Goal: Task Accomplishment & Management: Use online tool/utility

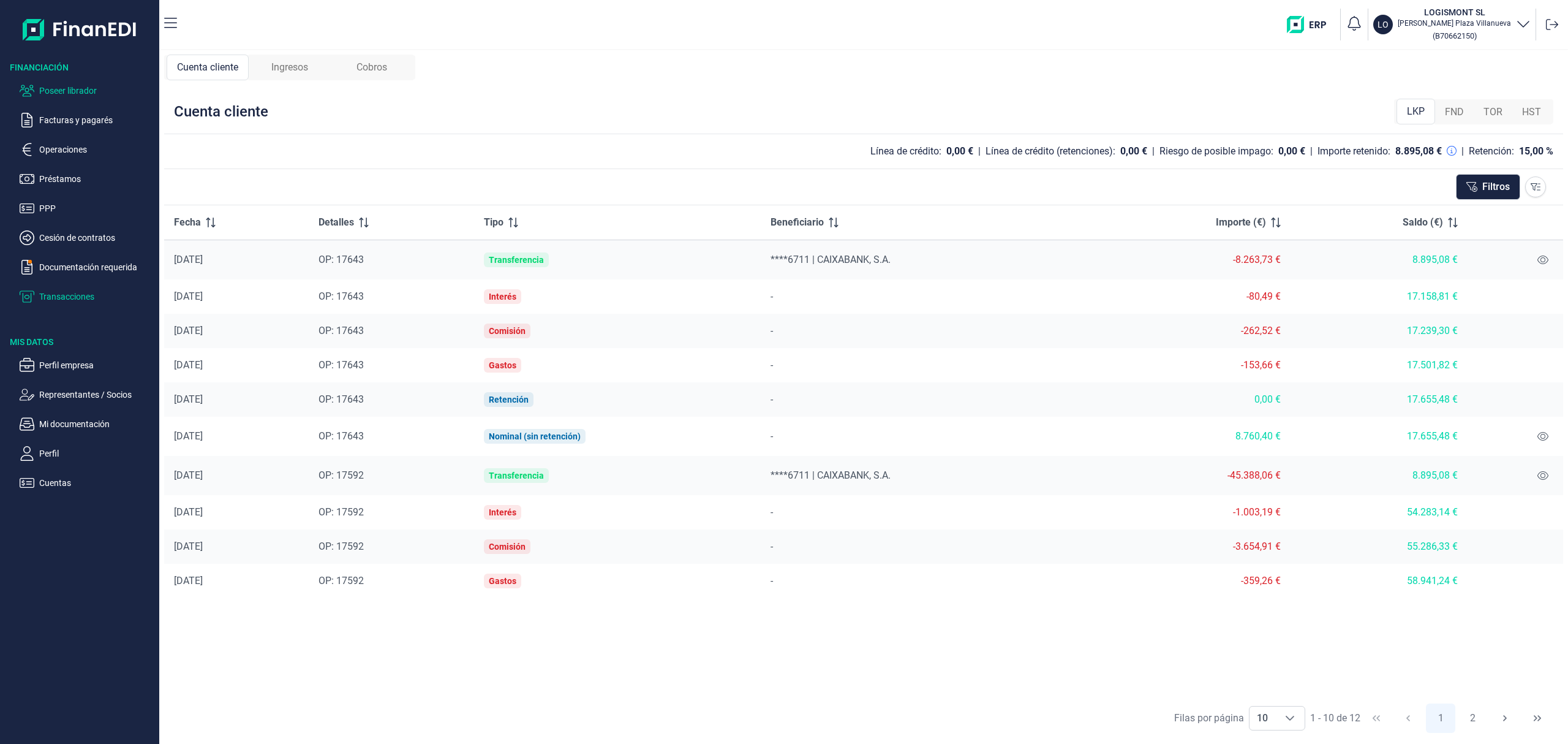
click at [87, 83] on p "Poseer librador" at bounding box center [96, 91] width 115 height 15
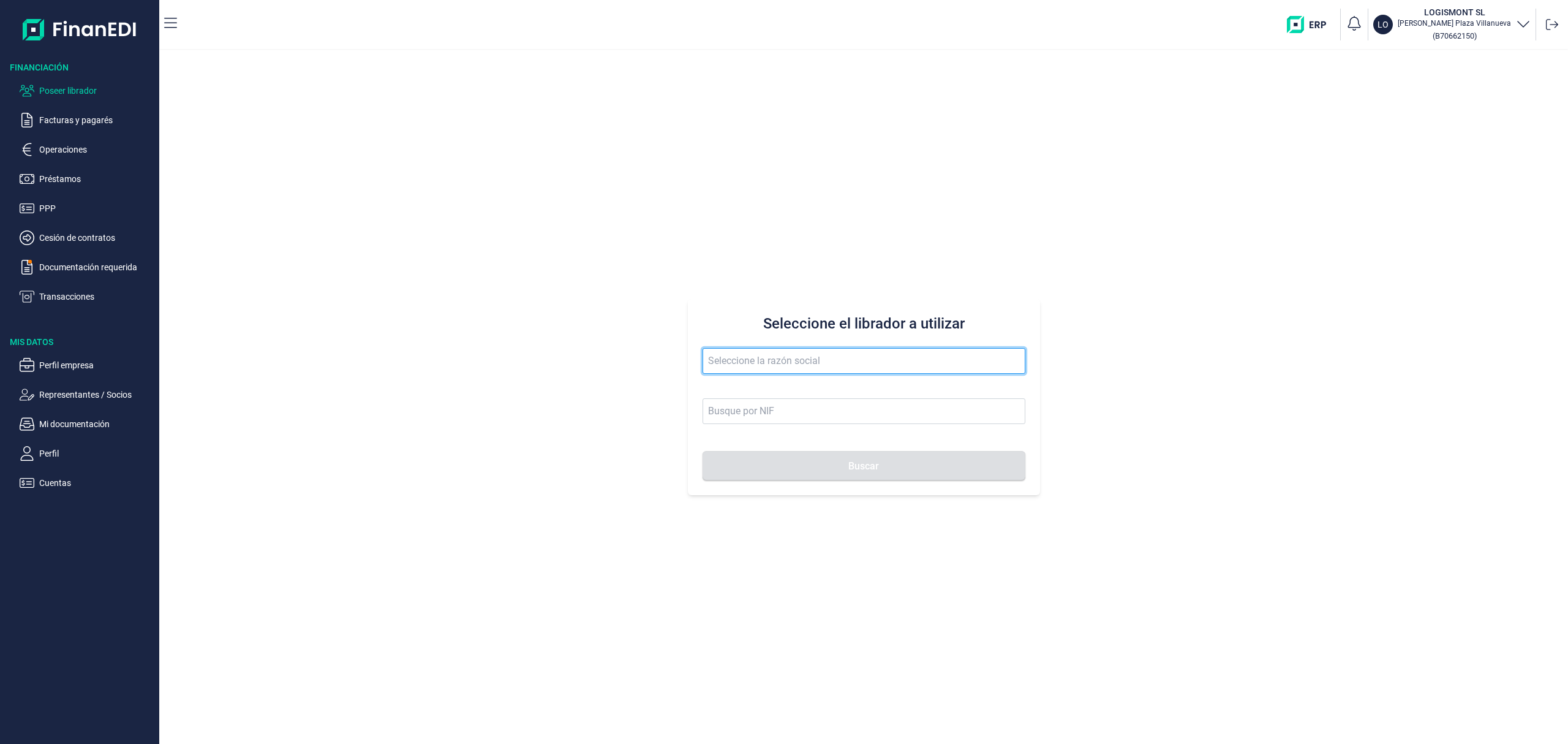
click at [752, 368] on input "text" at bounding box center [864, 361] width 323 height 26
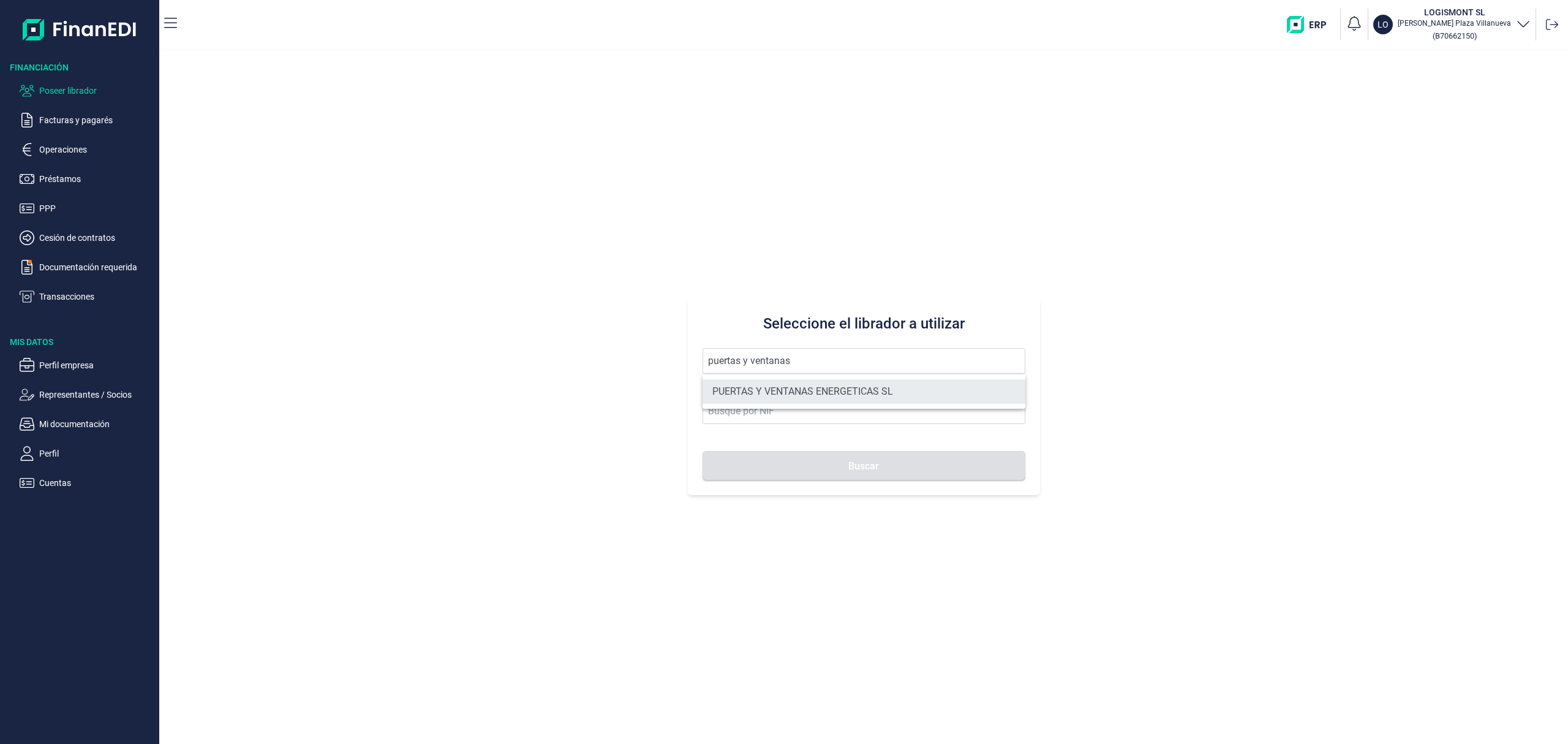
click at [799, 389] on li "PUERTAS Y VENTANAS ENERGETICAS SL" at bounding box center [864, 391] width 323 height 24
type input "PUERTAS Y VENTANAS ENERGETICAS SL"
type input "B14980973"
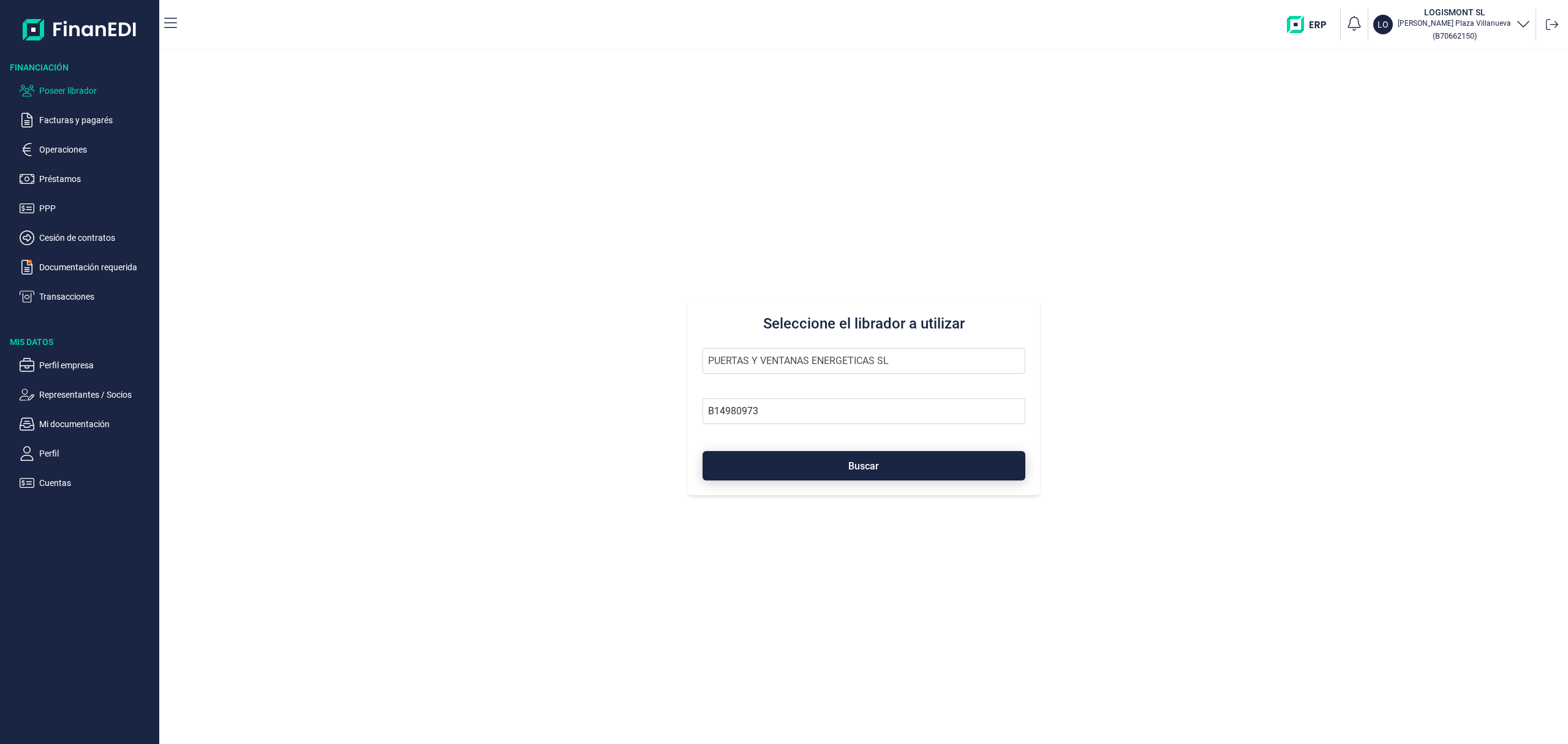
click at [834, 457] on button "Buscar" at bounding box center [864, 466] width 323 height 29
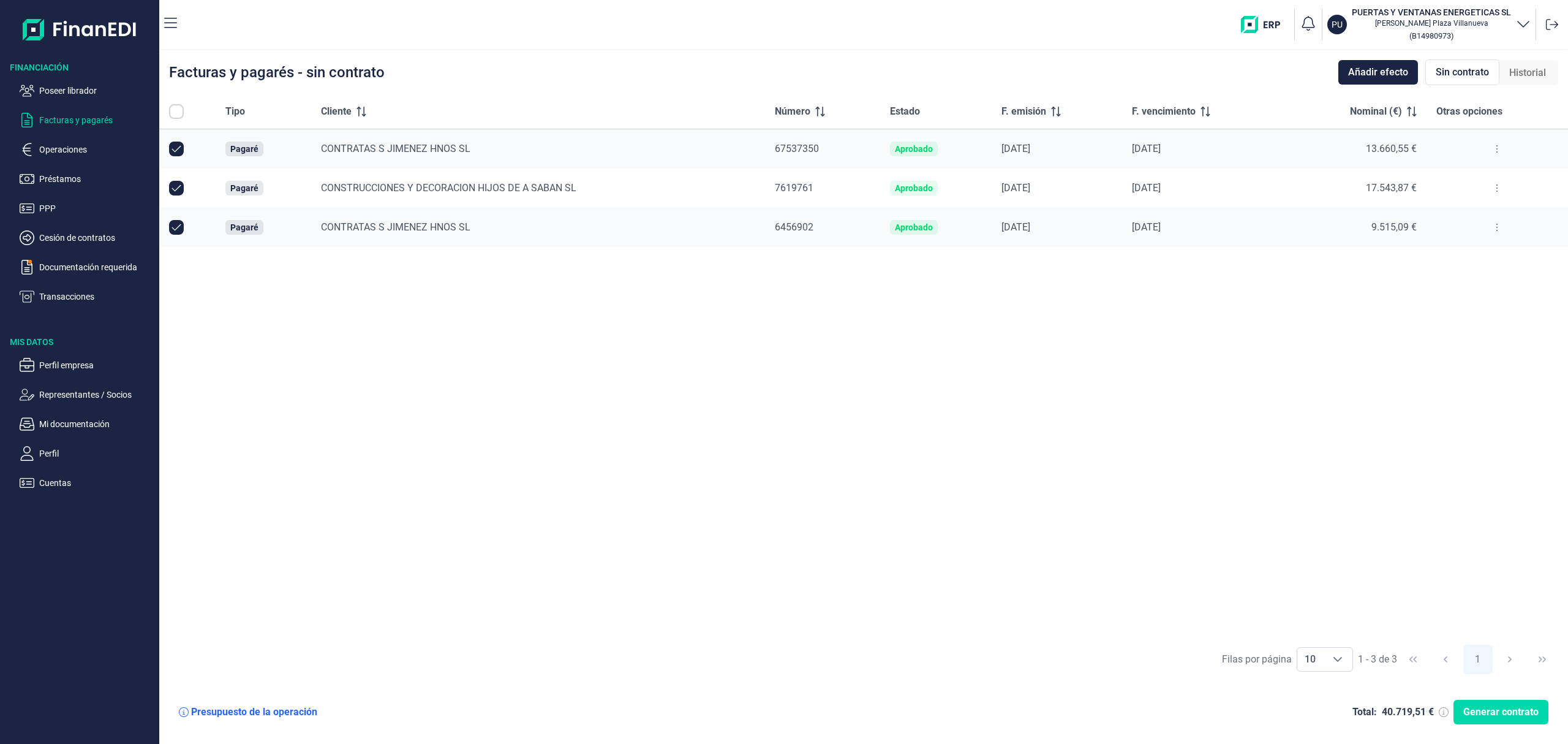
checkbox input "true"
click at [1507, 720] on button "Generar contrato" at bounding box center [1501, 712] width 95 height 24
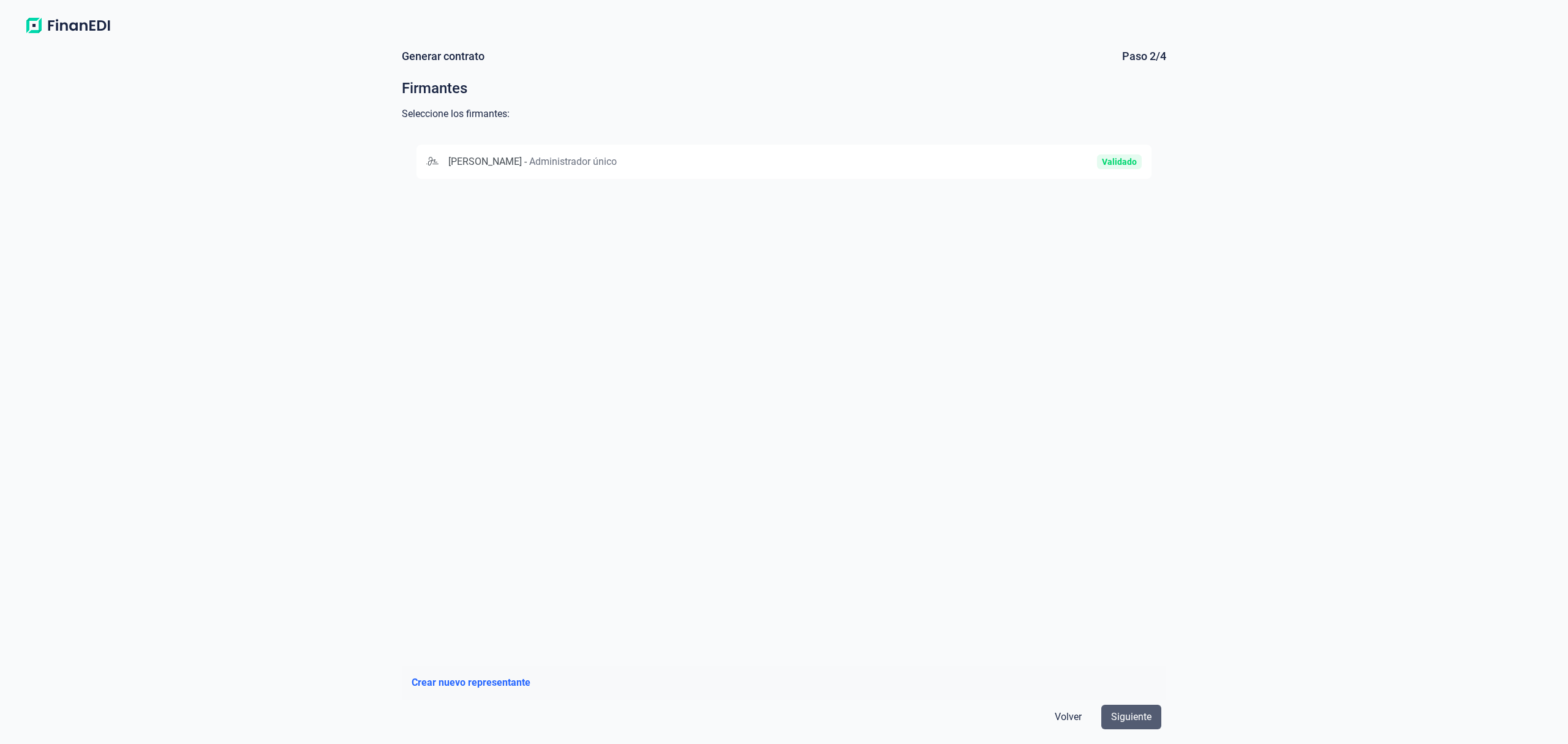
click at [1138, 716] on span "Siguiente" at bounding box center [1131, 717] width 40 height 15
click at [625, 152] on div "[PERSON_NAME] - Administrador único Validado" at bounding box center [784, 162] width 735 height 34
click at [1147, 714] on span "Siguiente" at bounding box center [1131, 717] width 40 height 15
click at [645, 162] on span "CAJAMAR CAJA RURAL, SOCIEDAD COOPERATIVA DE CRÉDITO" at bounding box center [585, 161] width 277 height 11
click at [1148, 716] on span "Siguiente" at bounding box center [1131, 717] width 40 height 15
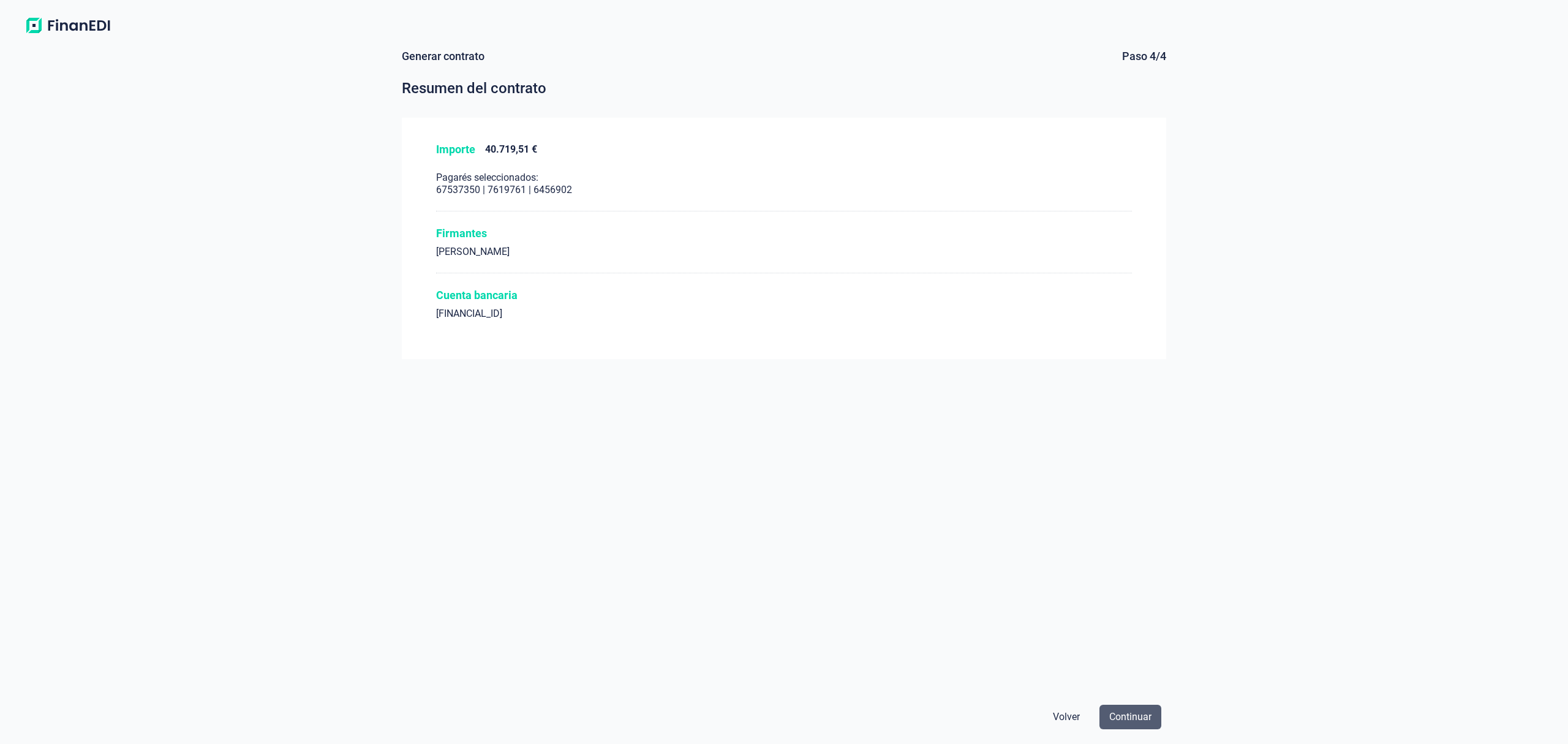
click at [1149, 719] on span "Continuar" at bounding box center [1131, 717] width 42 height 15
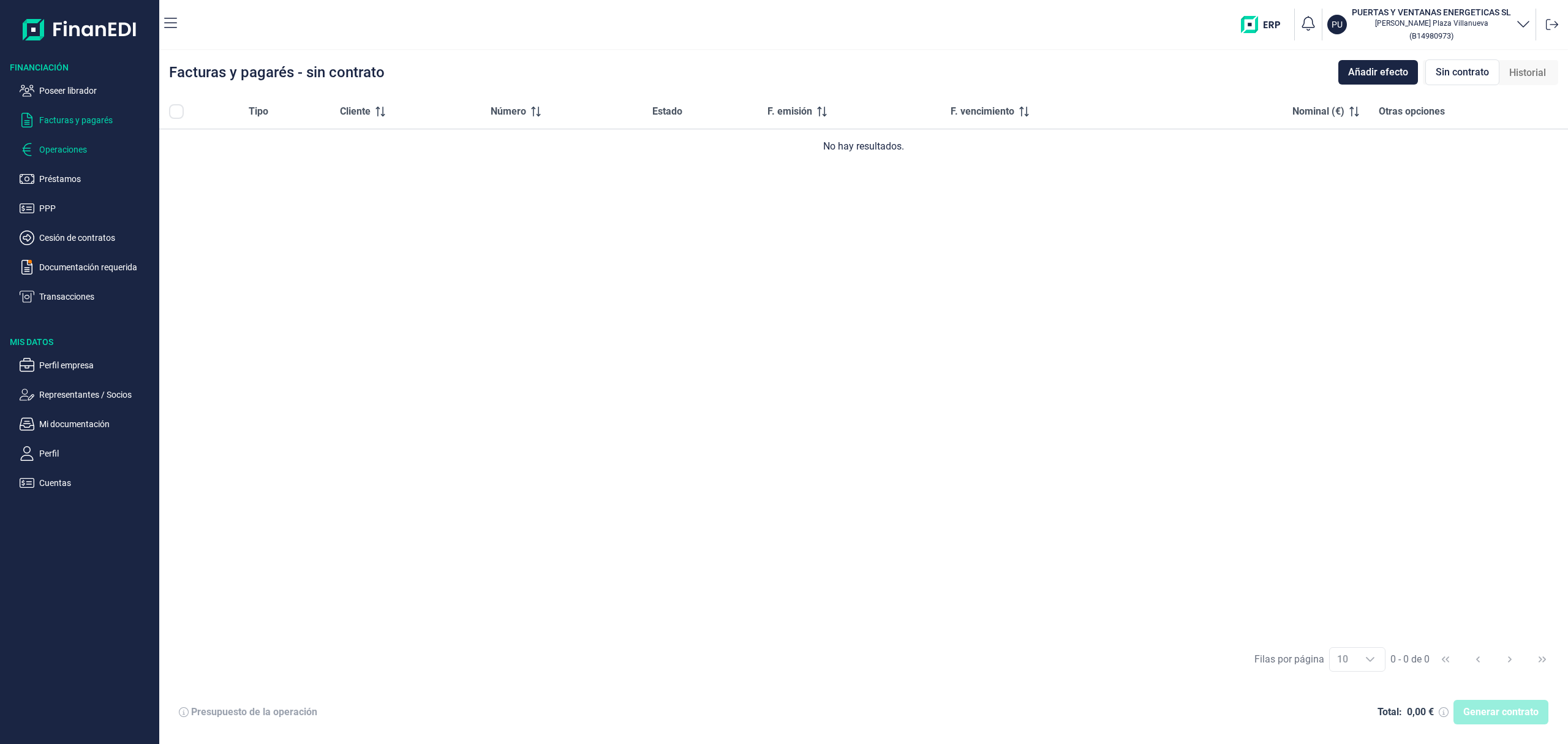
click at [72, 143] on p "Operaciones" at bounding box center [96, 149] width 115 height 15
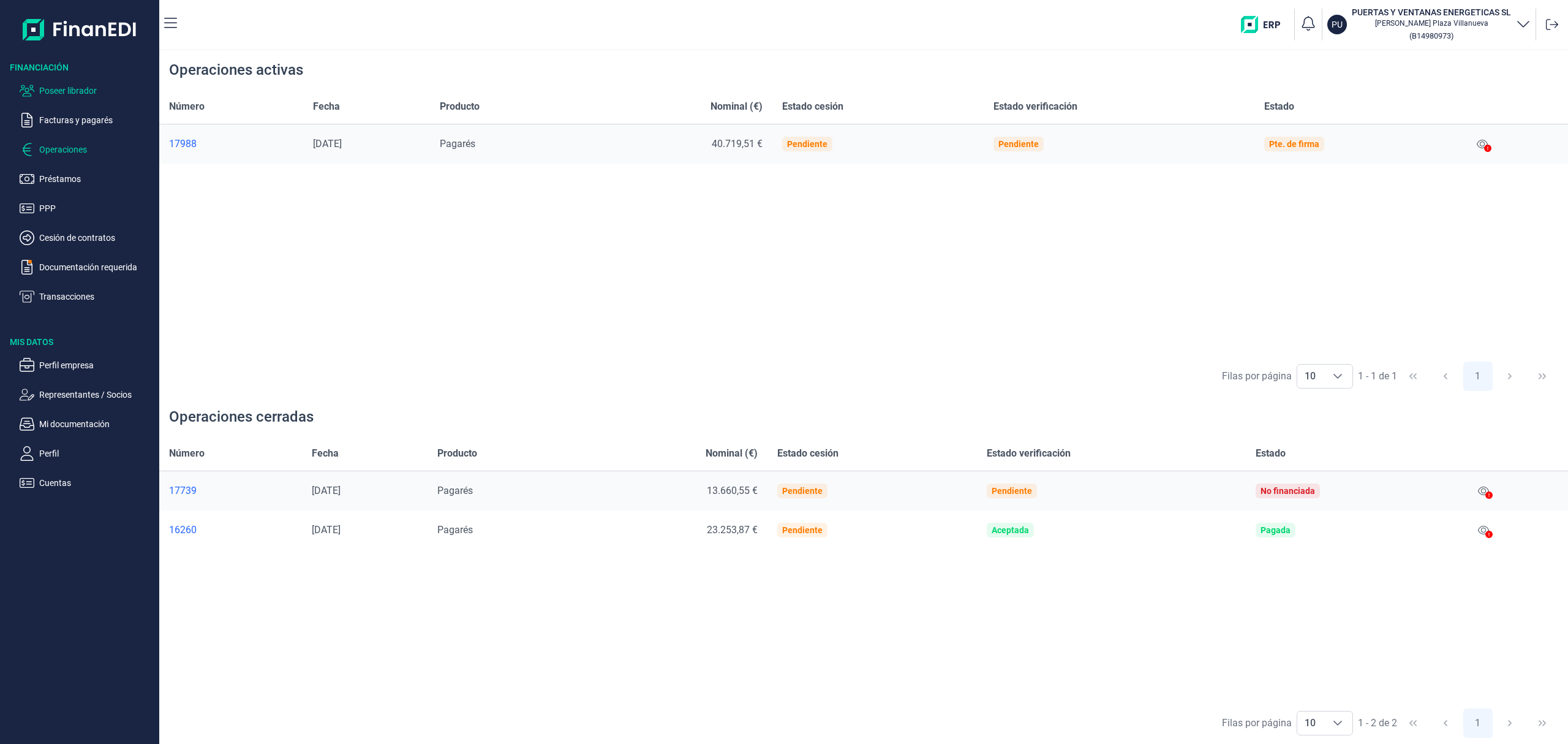
click at [82, 96] on p "Poseer librador" at bounding box center [96, 91] width 115 height 15
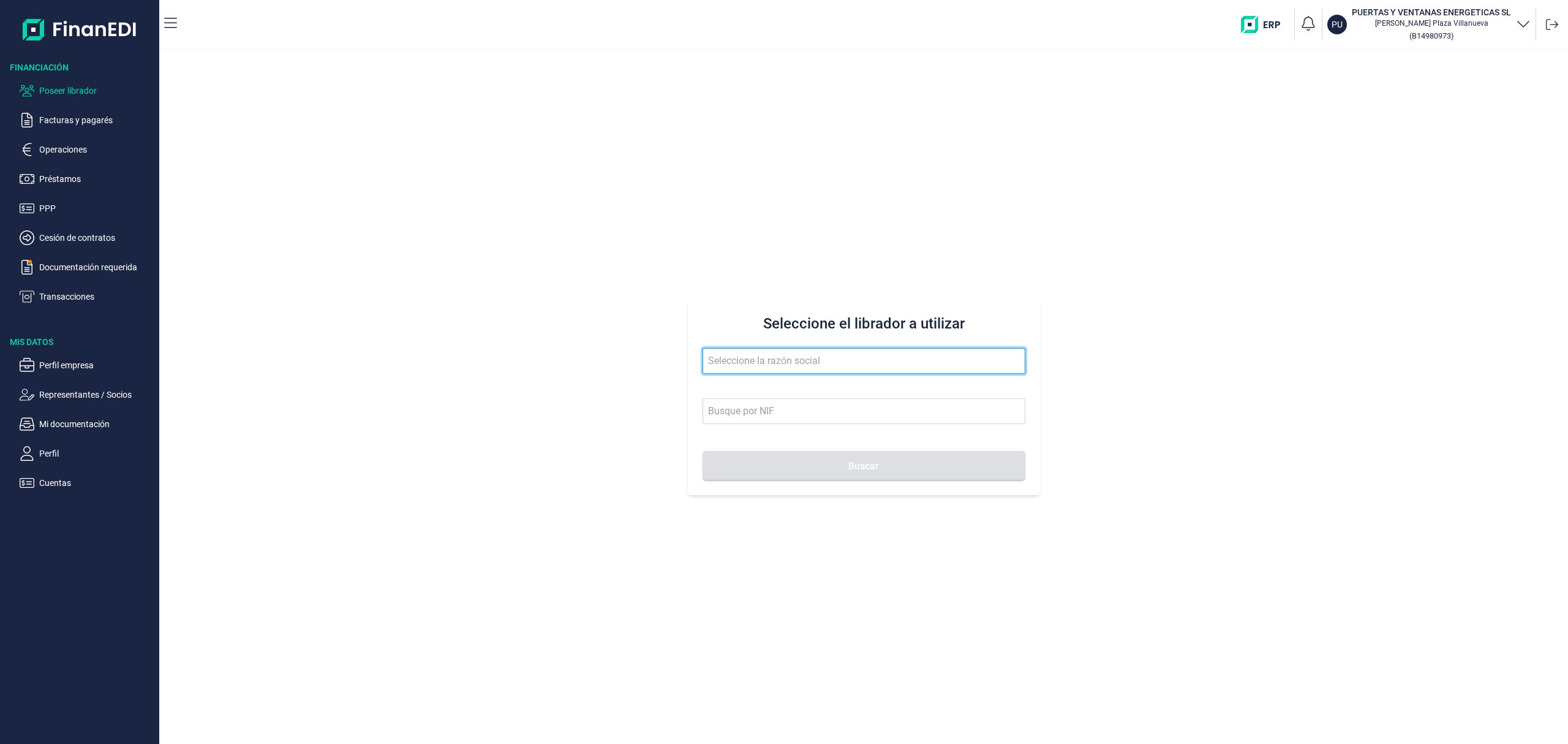
click at [744, 358] on input "text" at bounding box center [864, 361] width 323 height 26
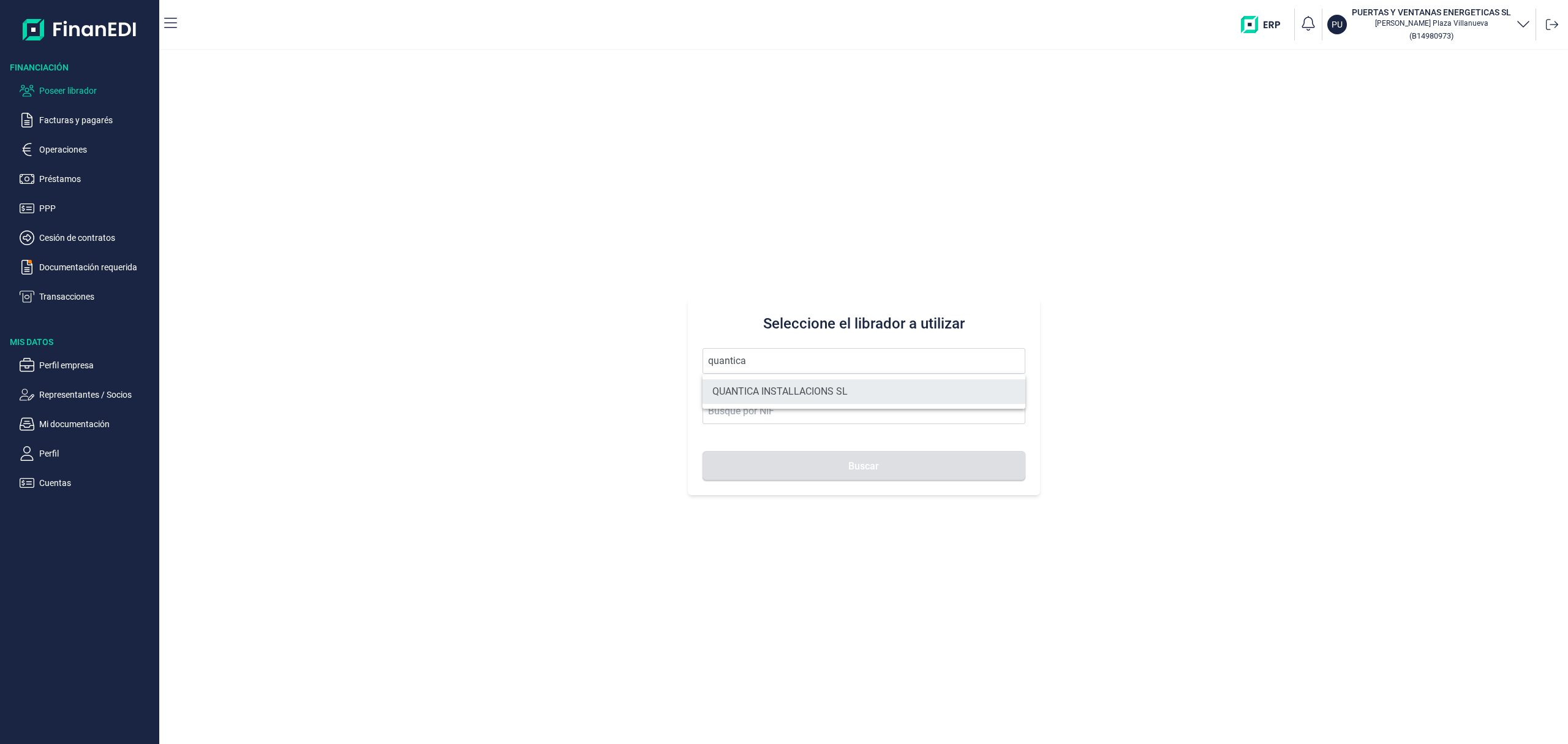
click at [785, 385] on li "QUANTICA INSTALLACIONS SL" at bounding box center [864, 391] width 323 height 24
type input "QUANTICA INSTALLACIONS SL"
type input "B67423871"
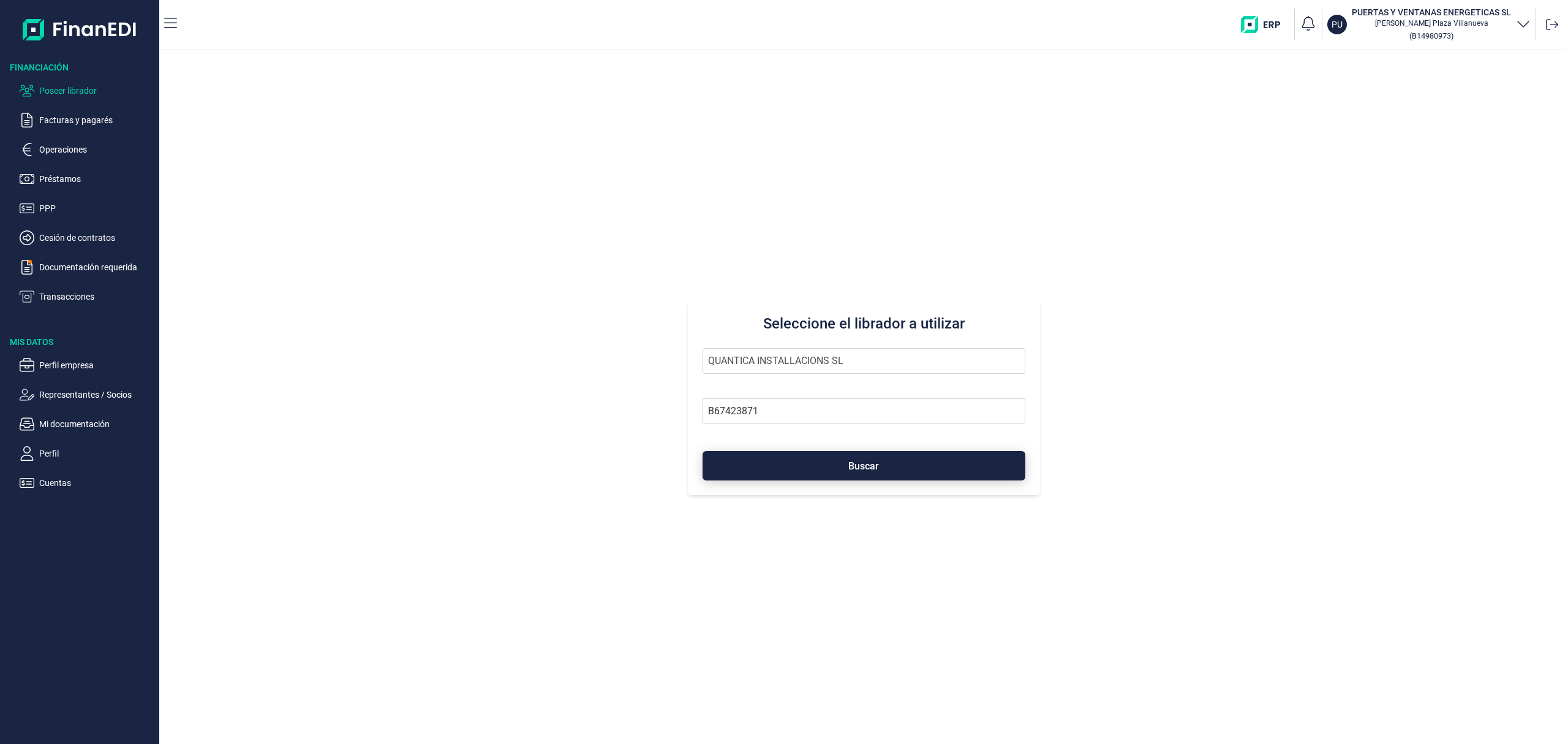
click at [806, 464] on button "Buscar" at bounding box center [864, 466] width 323 height 29
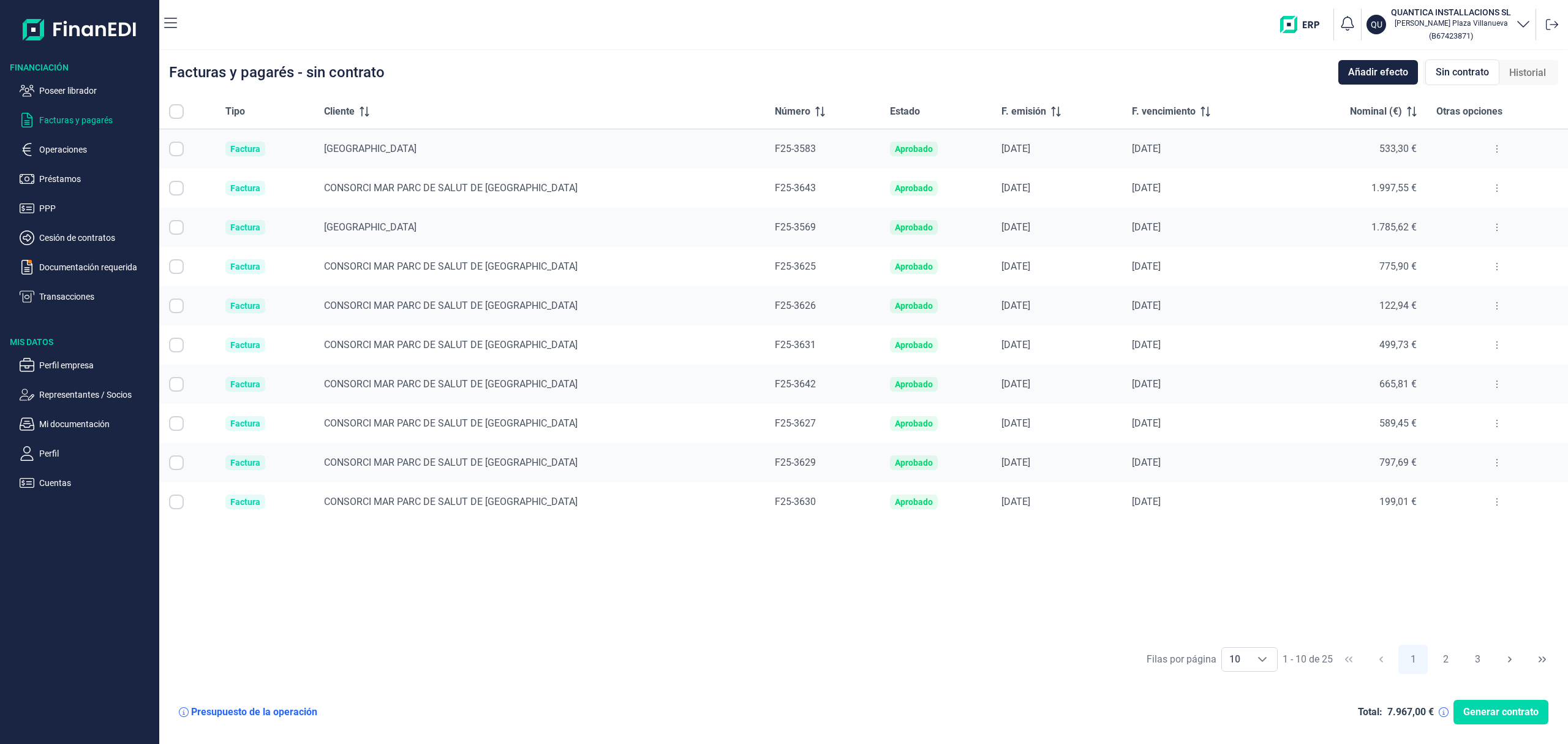
checkbox input "true"
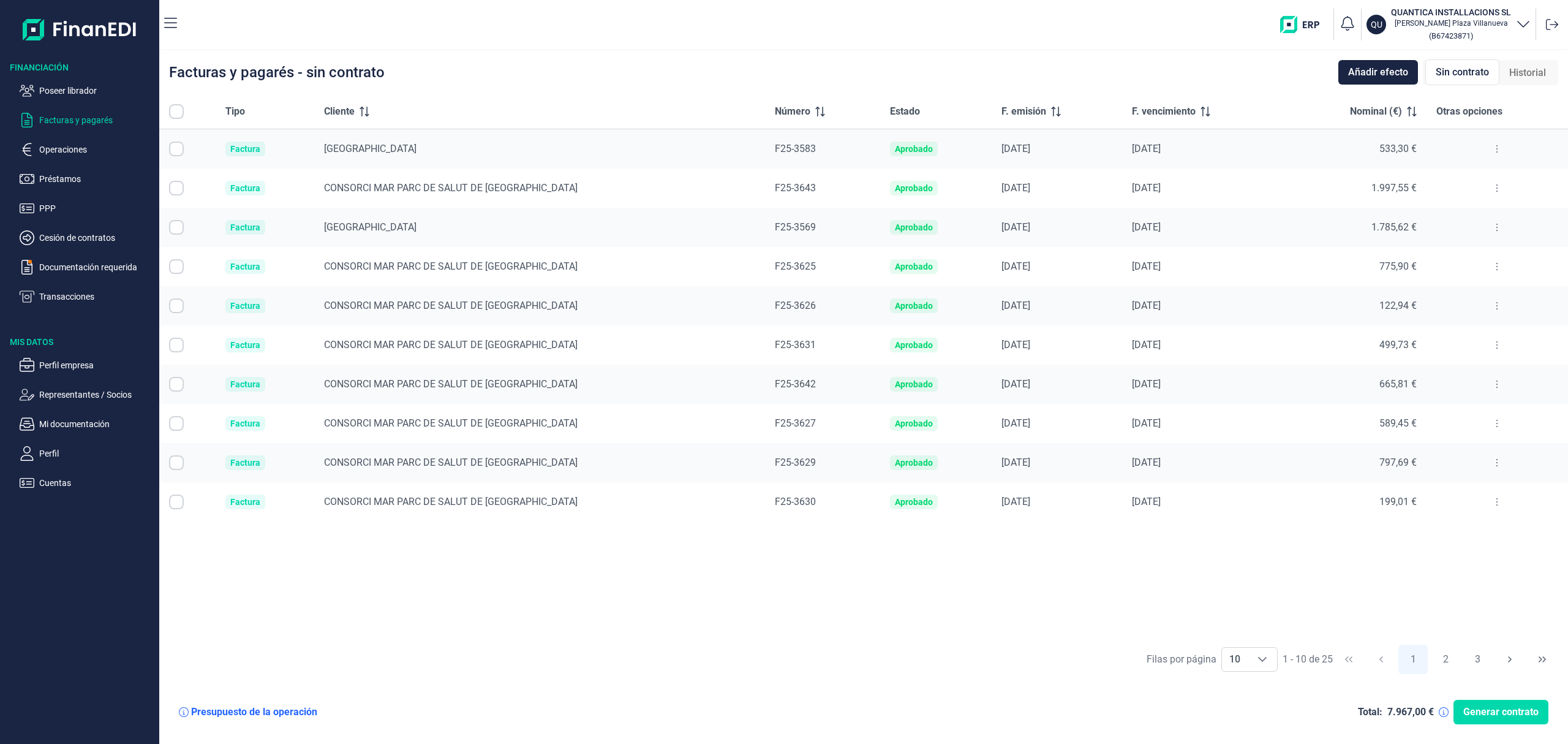
checkbox input "true"
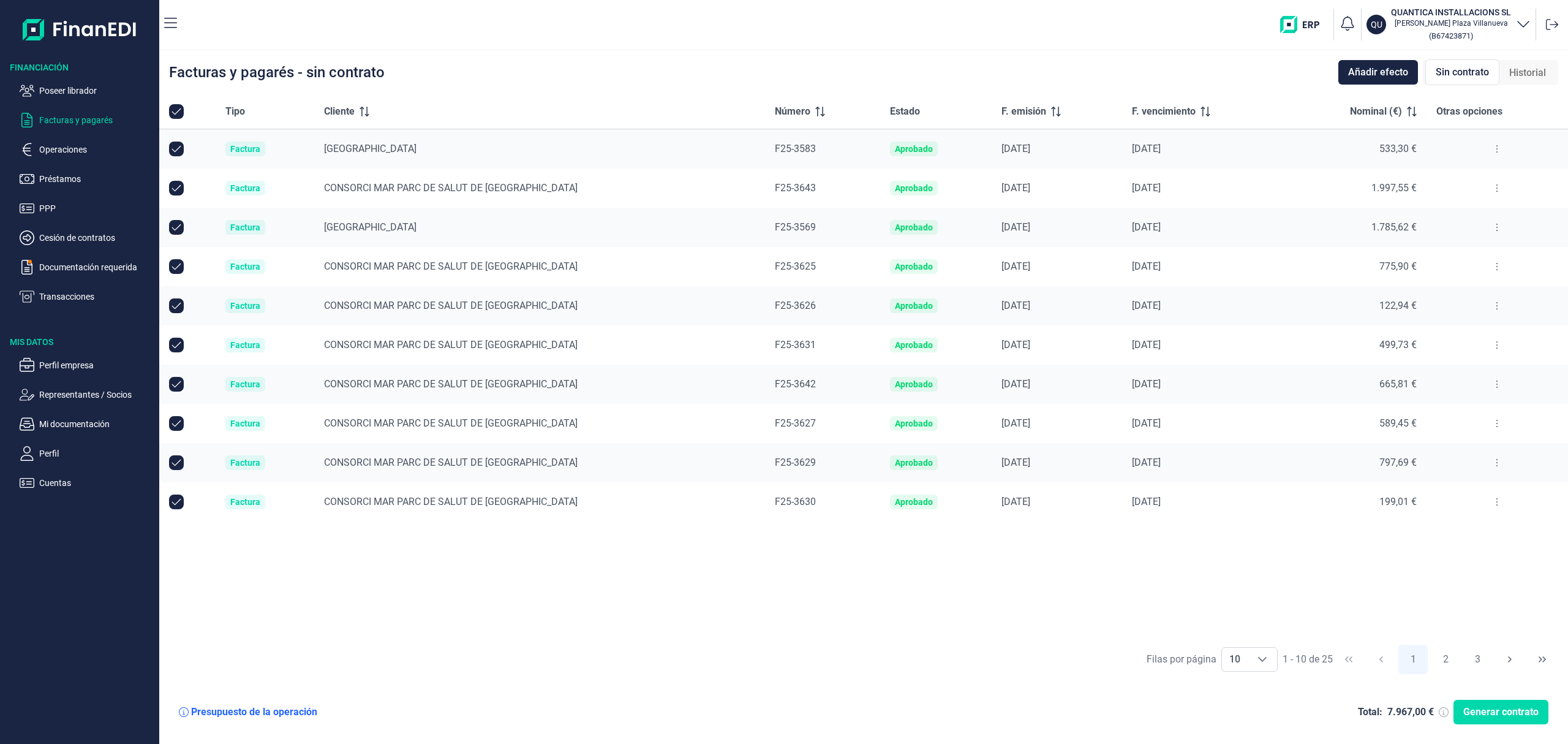
checkbox input "true"
click at [84, 263] on p "Documentación requerida" at bounding box center [96, 267] width 115 height 15
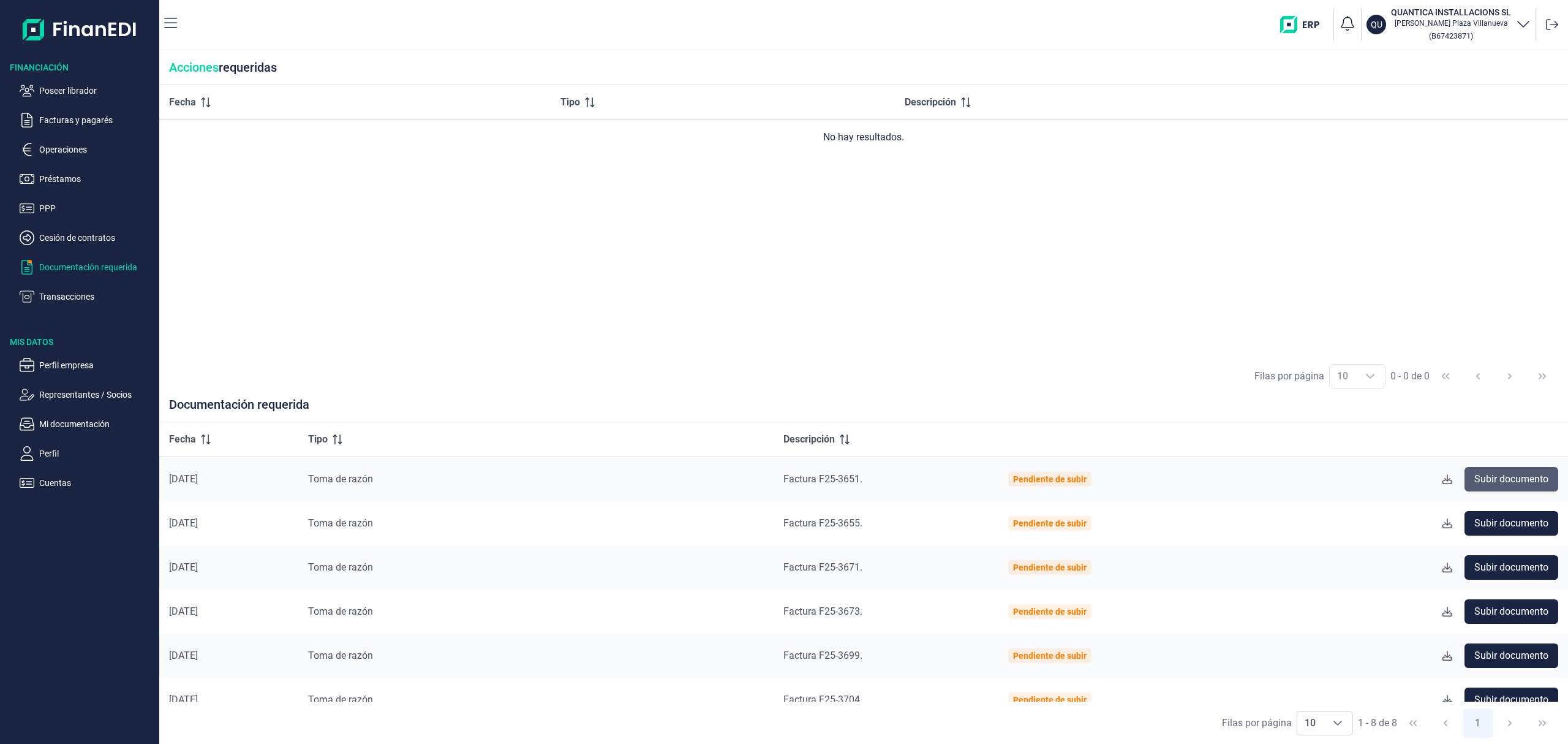
click at [1488, 478] on span "Subir documento" at bounding box center [1512, 479] width 75 height 15
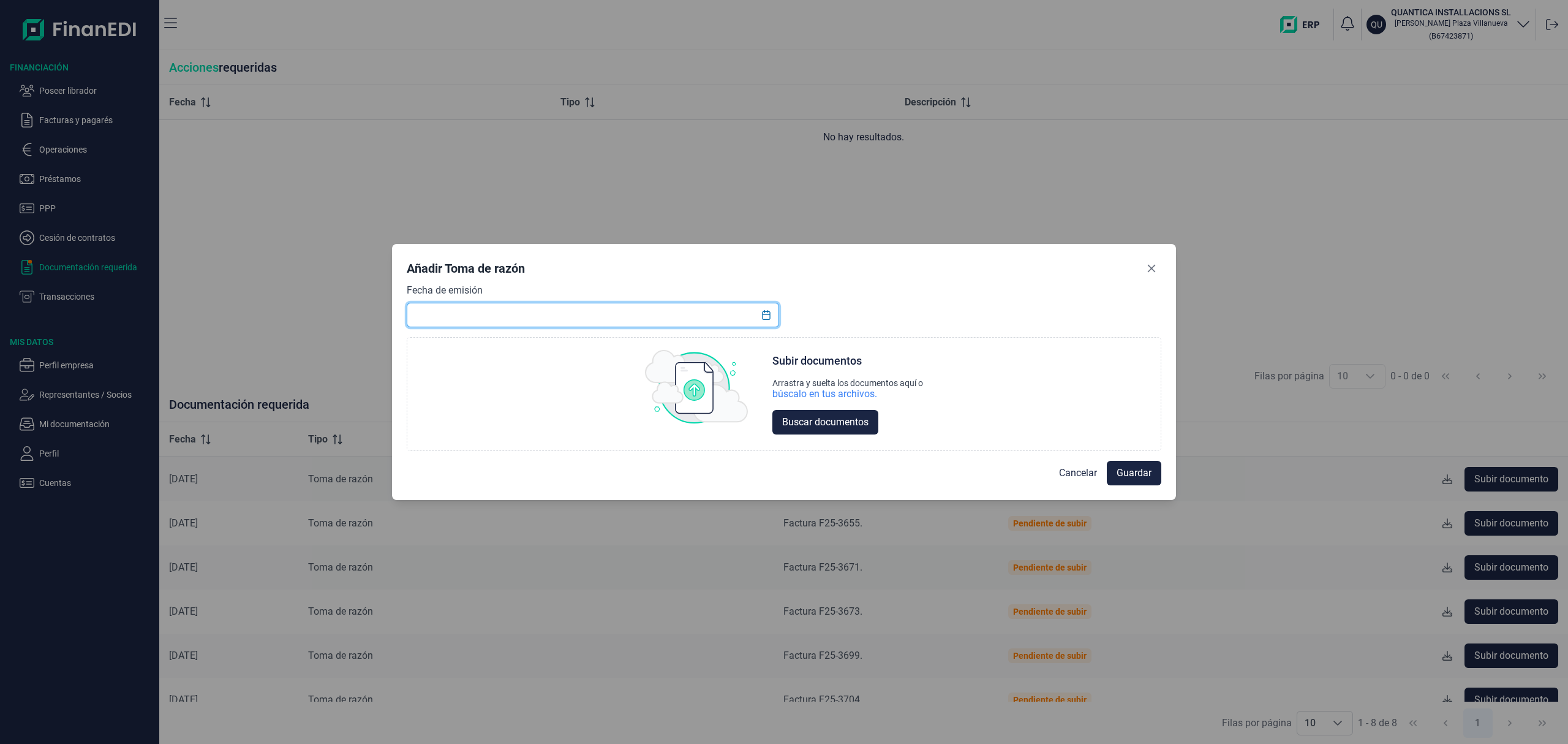
click at [512, 314] on input "text" at bounding box center [593, 315] width 373 height 24
click at [771, 316] on button "Choose Date" at bounding box center [766, 314] width 23 height 22
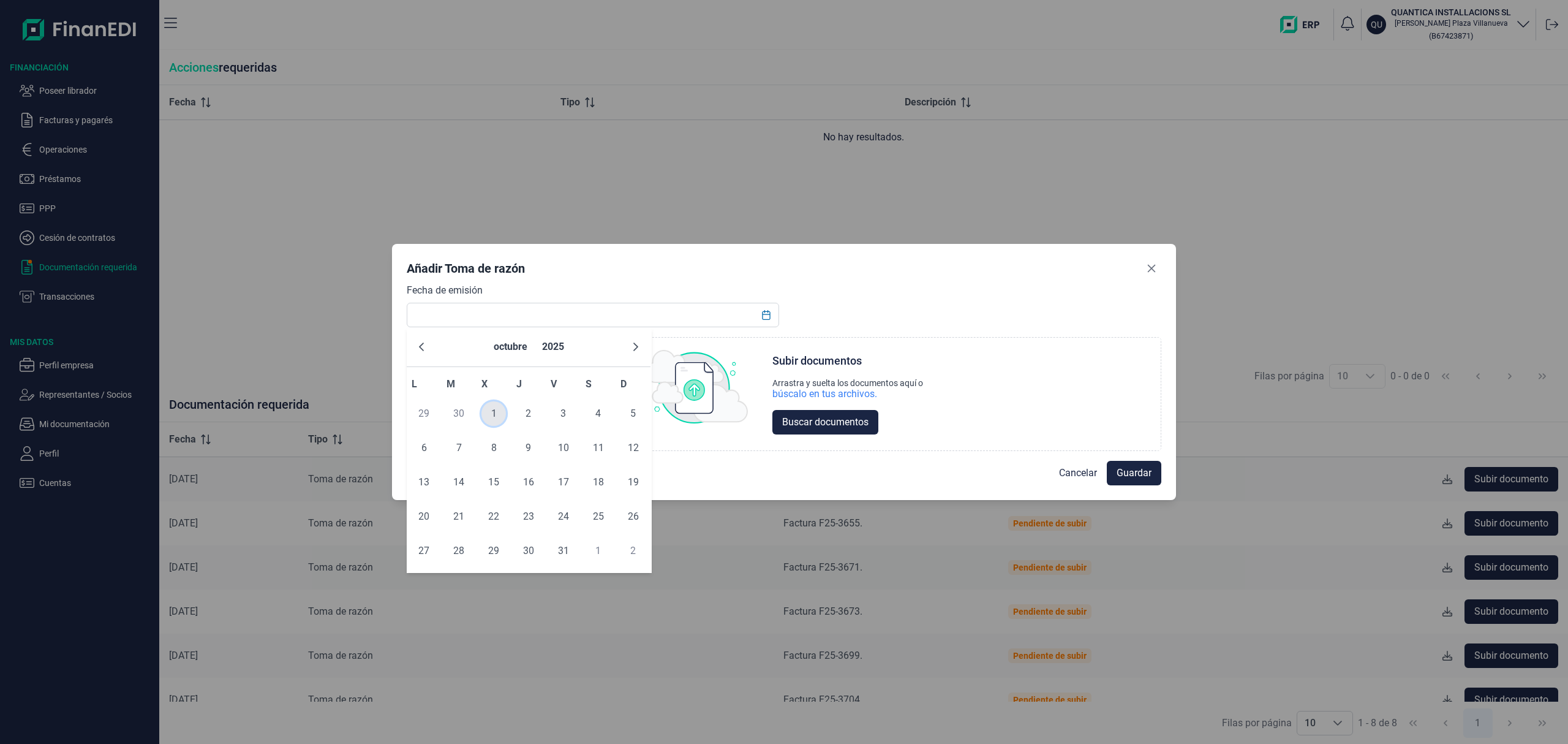
click at [488, 411] on span "1" at bounding box center [494, 413] width 24 height 24
type input "[DATE]"
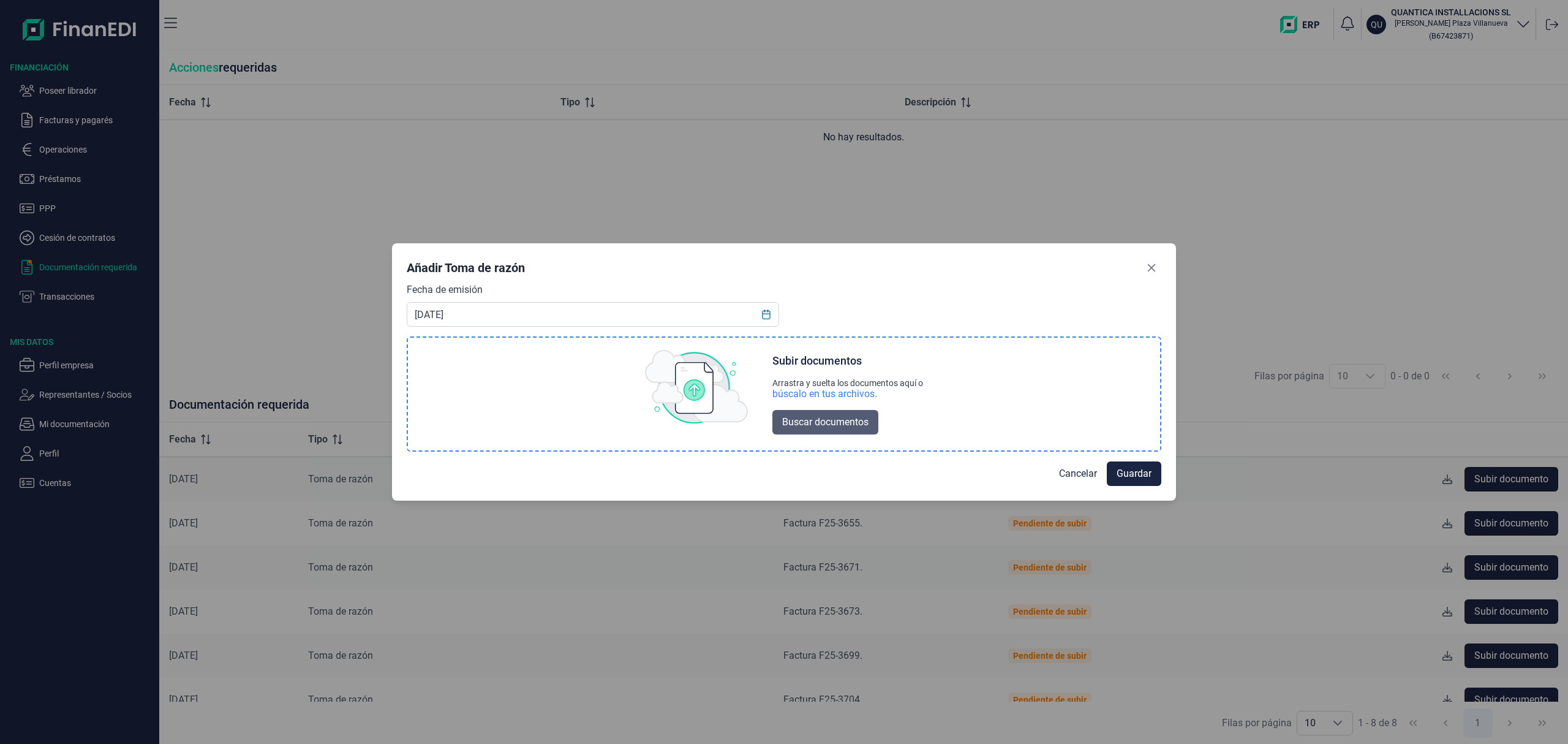
click at [789, 417] on span "Buscar documentos" at bounding box center [825, 422] width 87 height 15
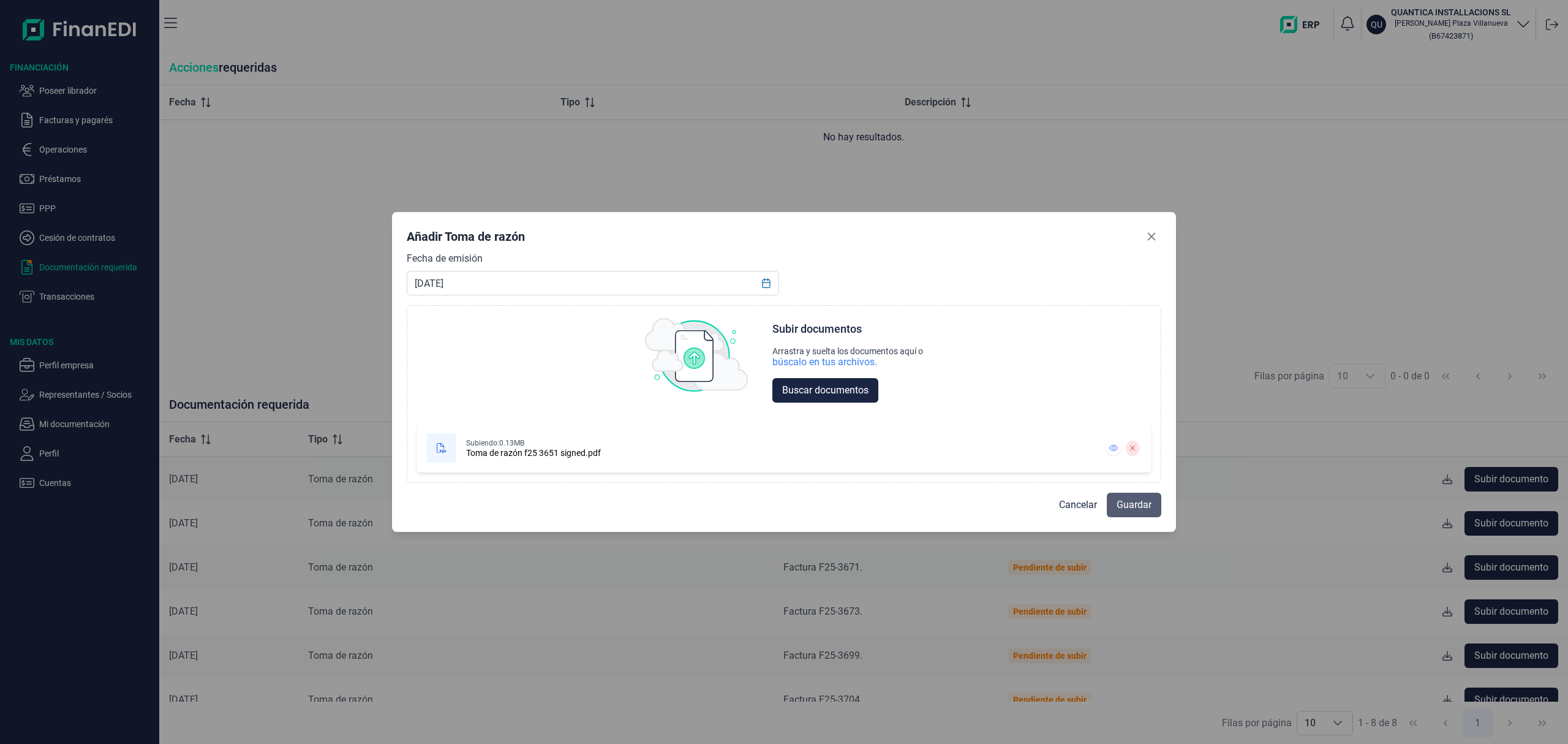
click at [1123, 506] on span "Guardar" at bounding box center [1134, 505] width 35 height 15
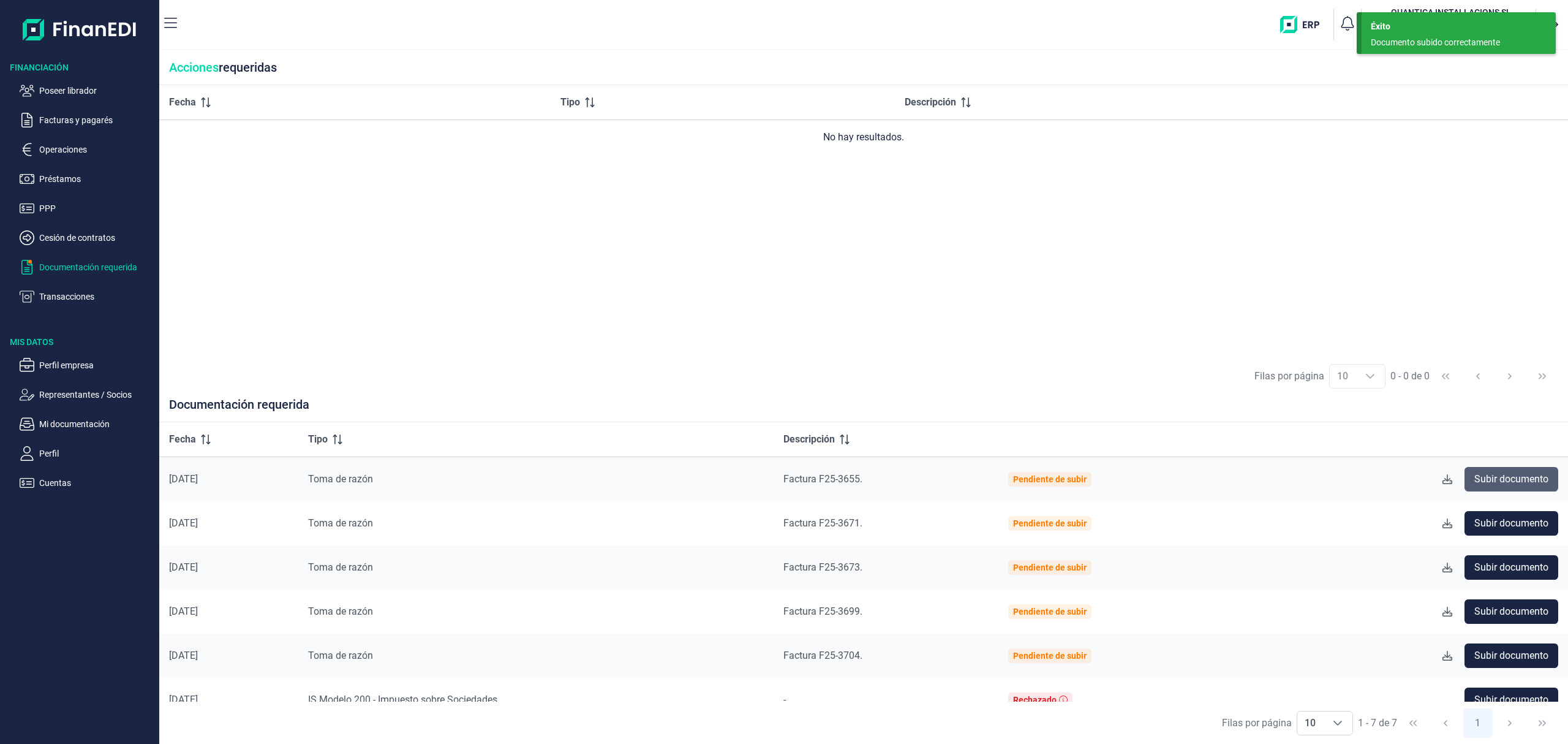
click at [1498, 476] on span "Subir documento" at bounding box center [1512, 479] width 75 height 15
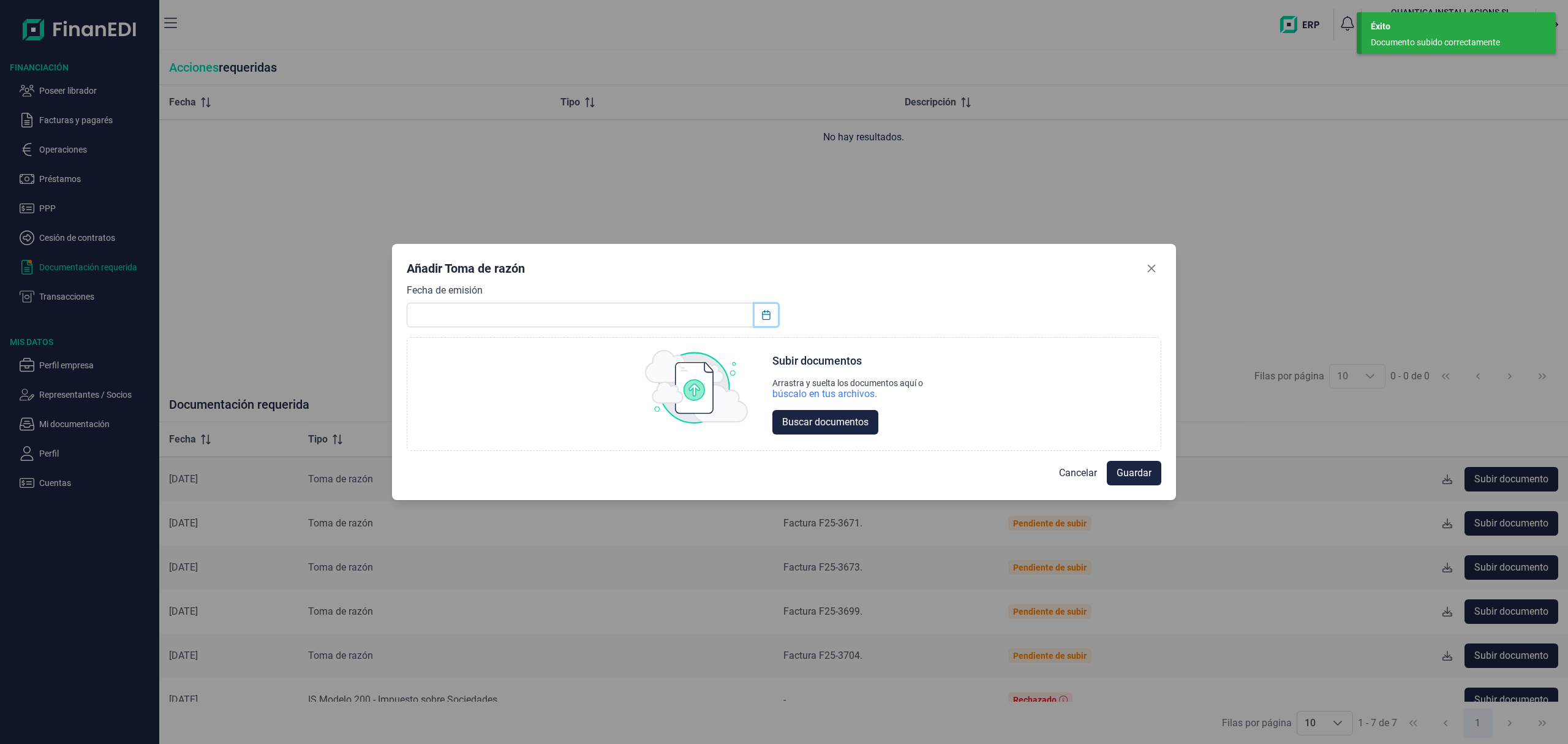
click at [768, 313] on icon "Choose Date" at bounding box center [766, 315] width 10 height 10
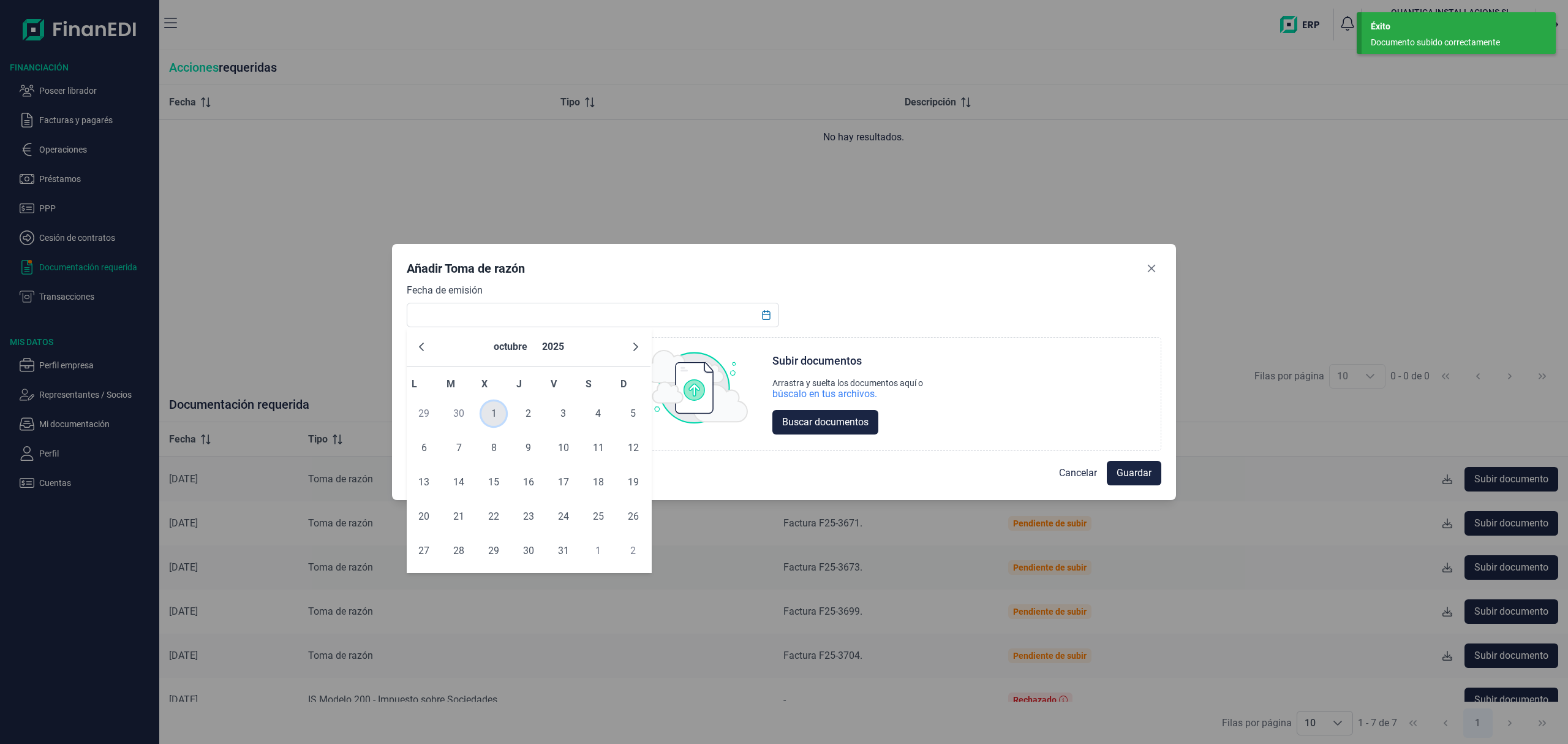
click at [491, 407] on span "1" at bounding box center [494, 413] width 24 height 24
type input "[DATE]"
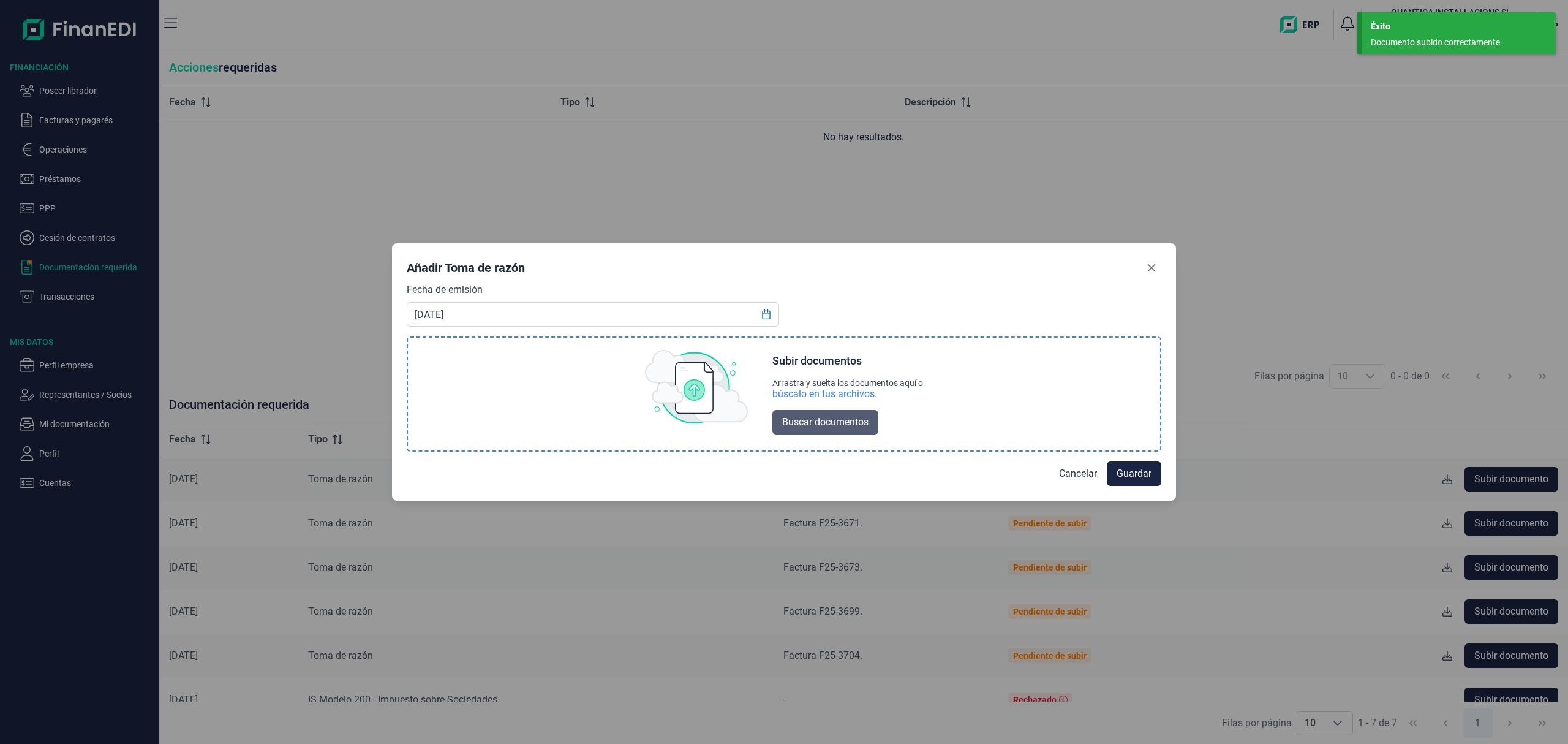
click at [807, 422] on span "Buscar documentos" at bounding box center [825, 422] width 87 height 15
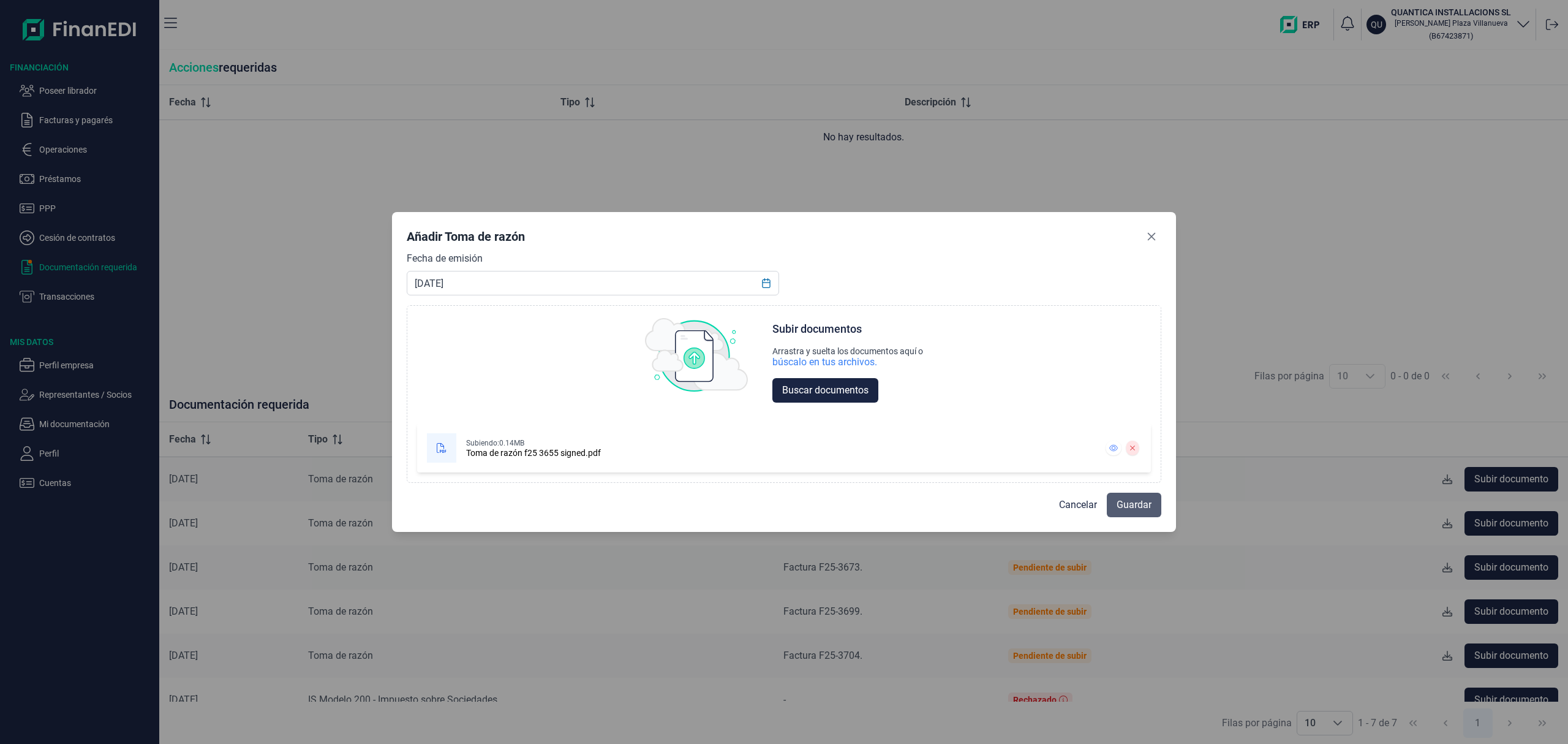
click at [1147, 500] on span "Guardar" at bounding box center [1134, 505] width 35 height 15
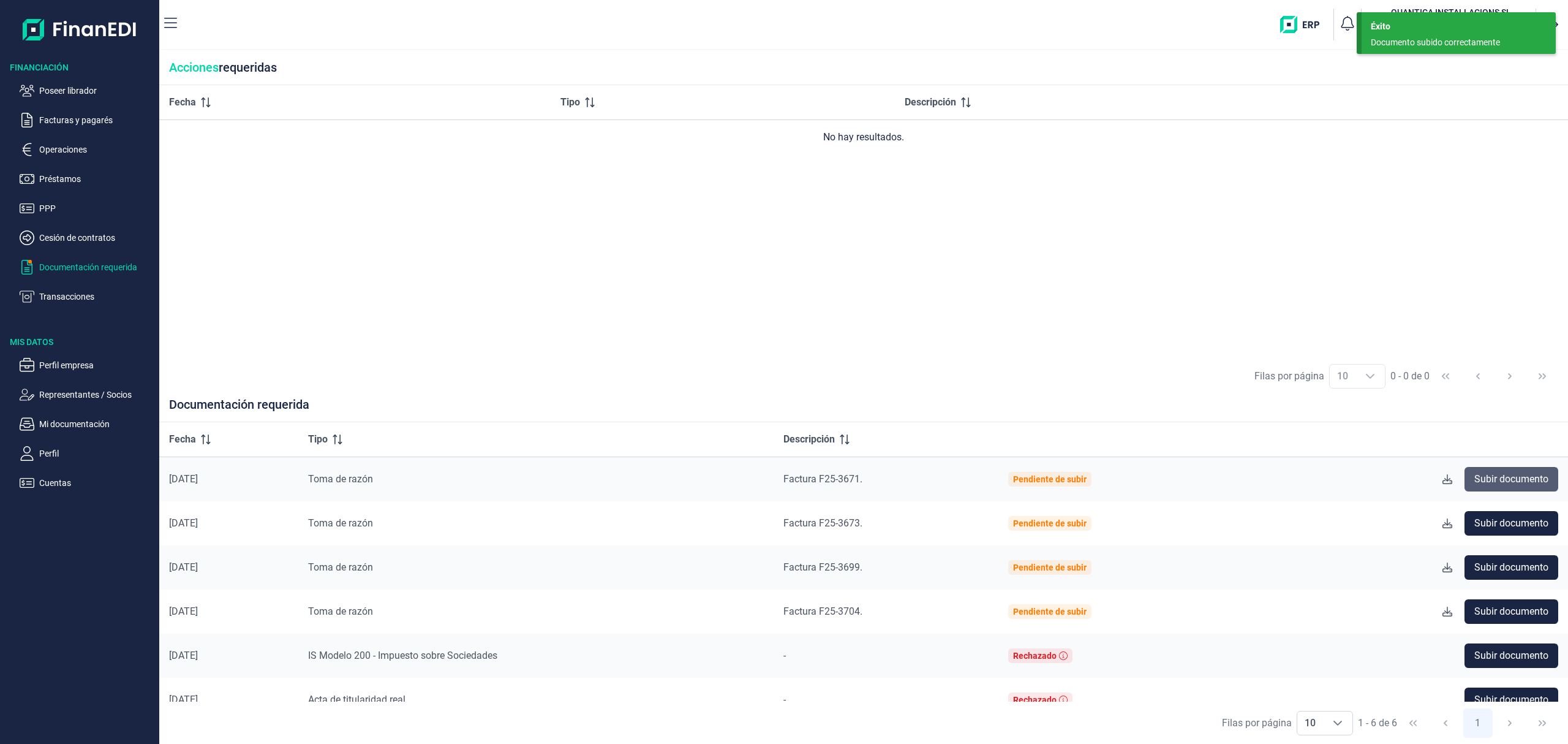
click at [1518, 474] on span "Subir documento" at bounding box center [1512, 479] width 75 height 15
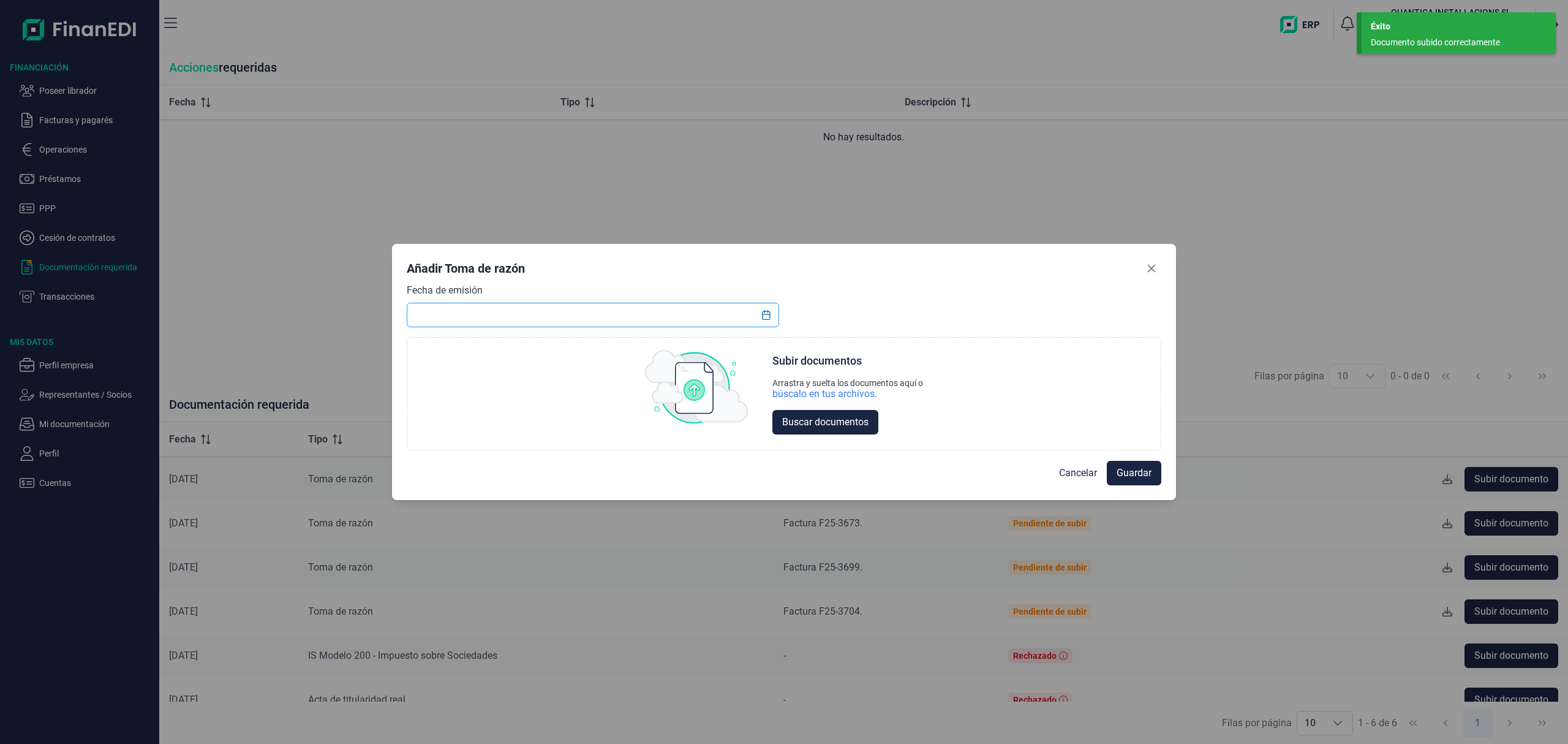
click at [581, 310] on input "text" at bounding box center [593, 315] width 373 height 24
click at [772, 317] on button "Choose Date" at bounding box center [766, 314] width 23 height 22
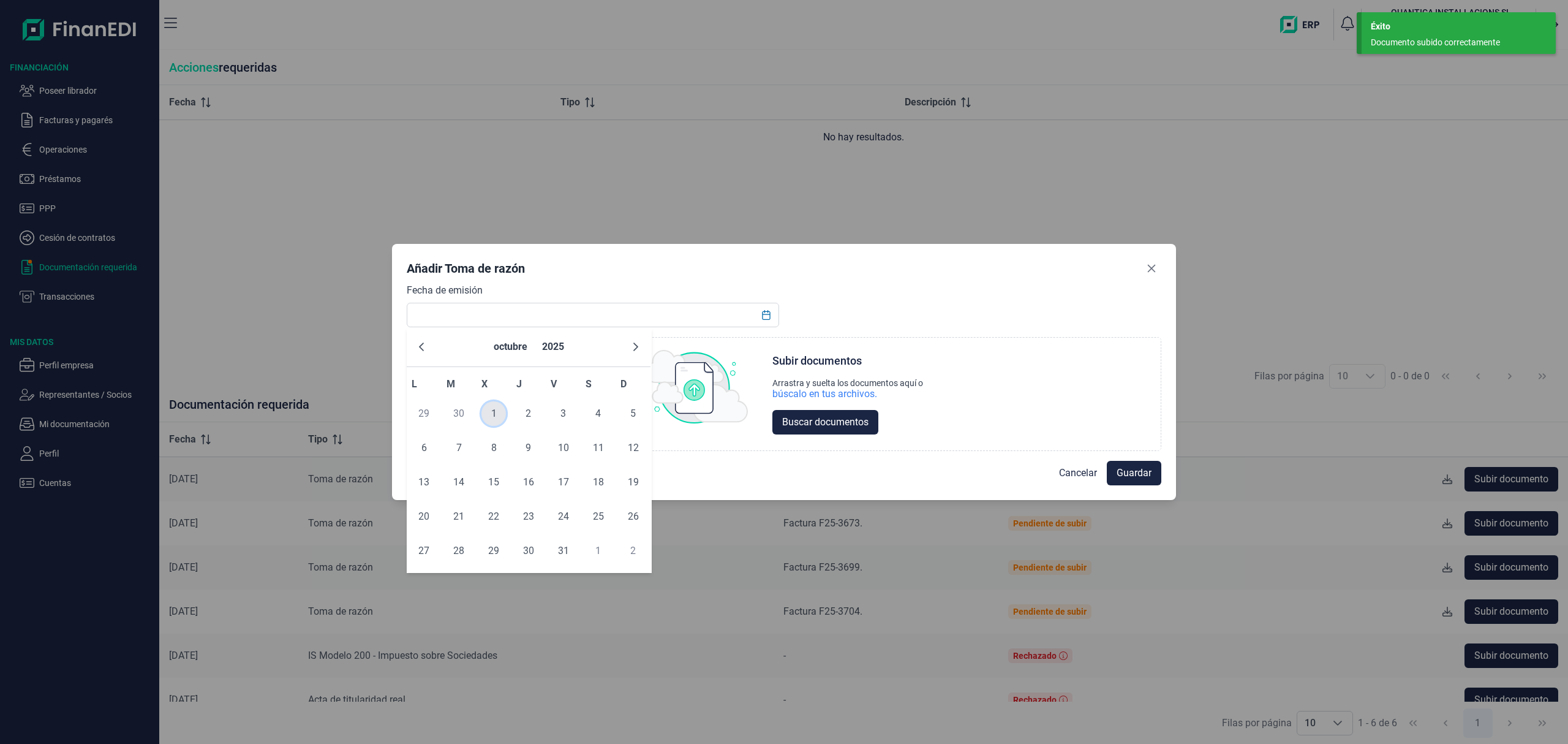
click at [488, 408] on span "1" at bounding box center [494, 413] width 24 height 24
type input "[DATE]"
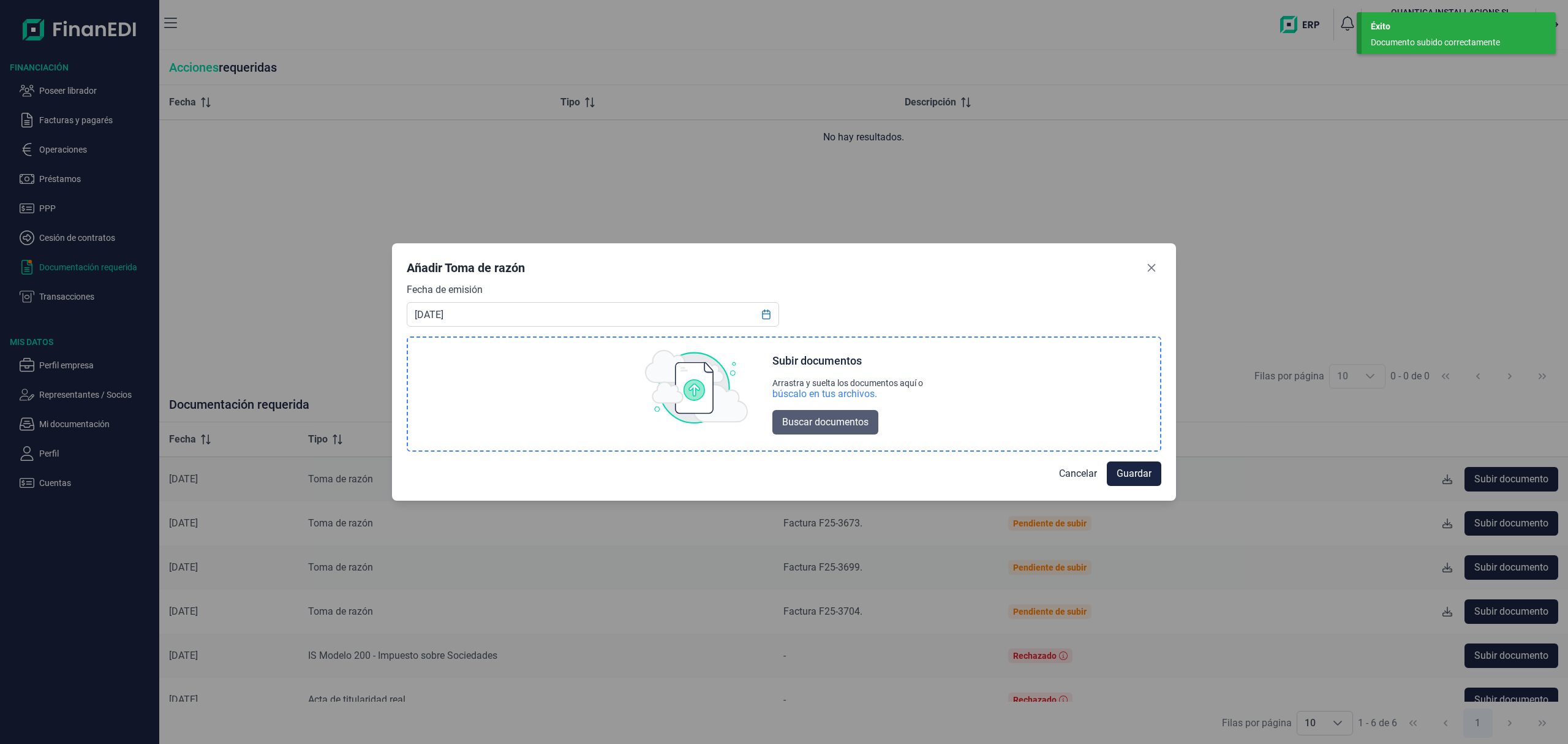
click at [838, 418] on span "Buscar documentos" at bounding box center [825, 422] width 87 height 15
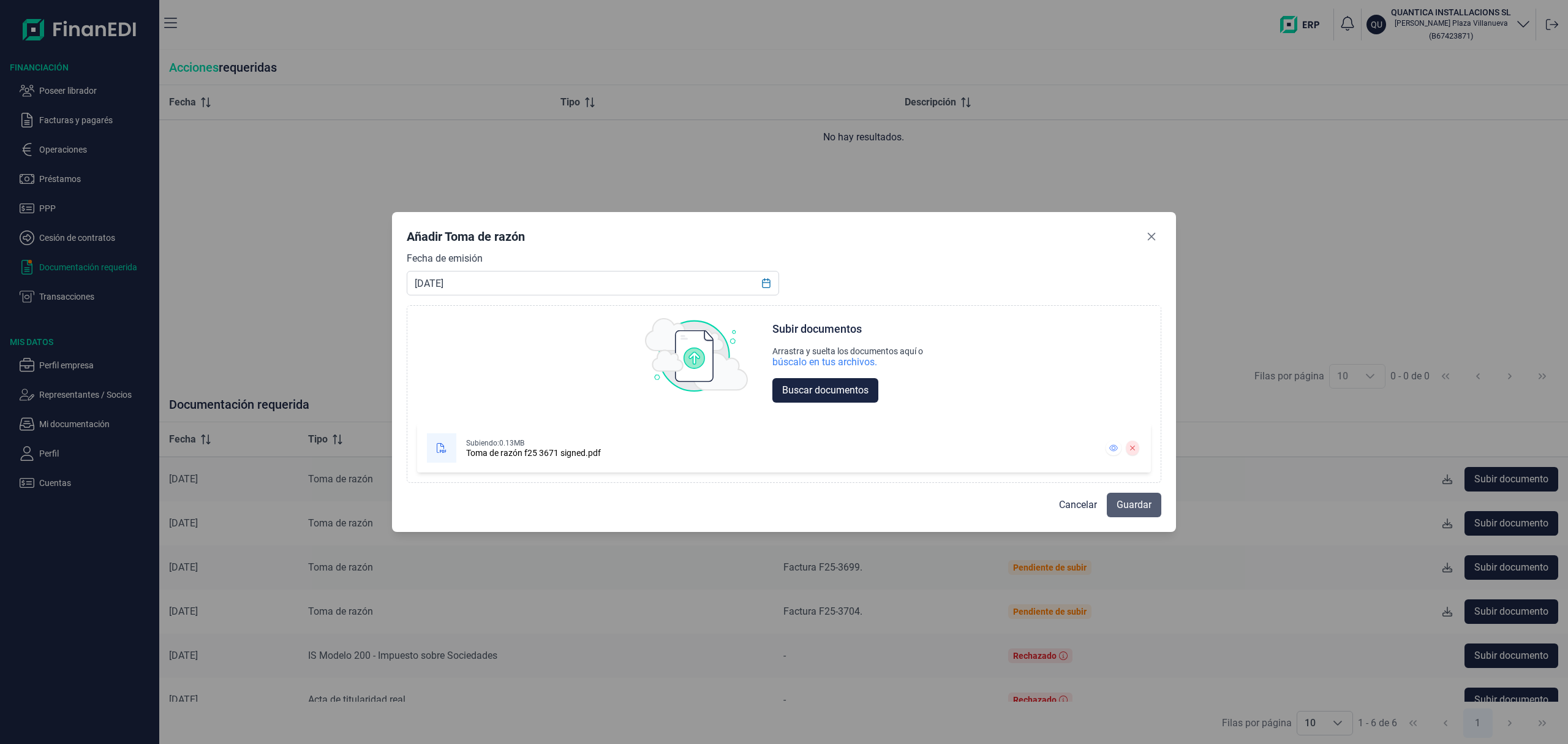
click at [1133, 499] on span "Guardar" at bounding box center [1134, 505] width 35 height 15
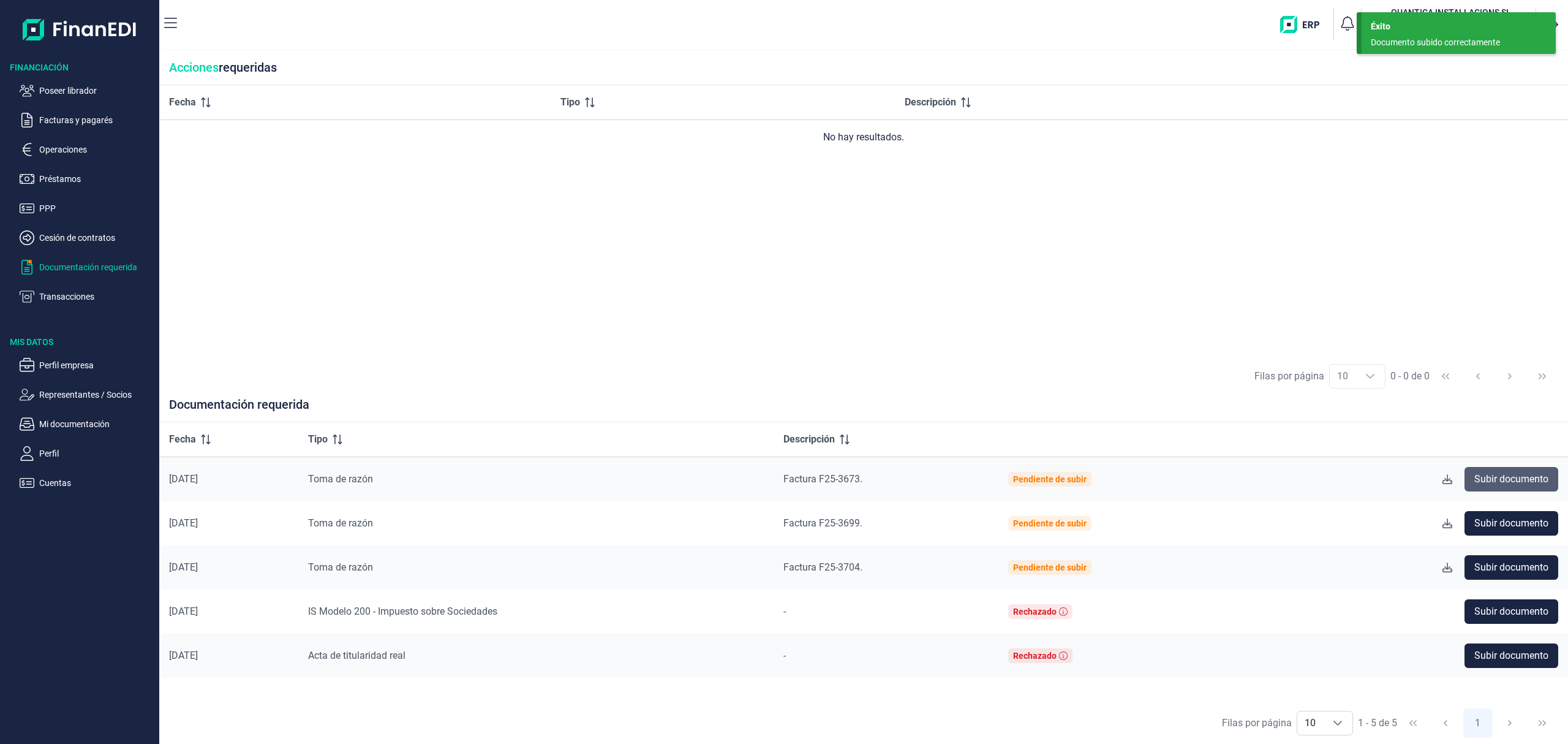
click at [1485, 476] on span "Subir documento" at bounding box center [1512, 479] width 75 height 15
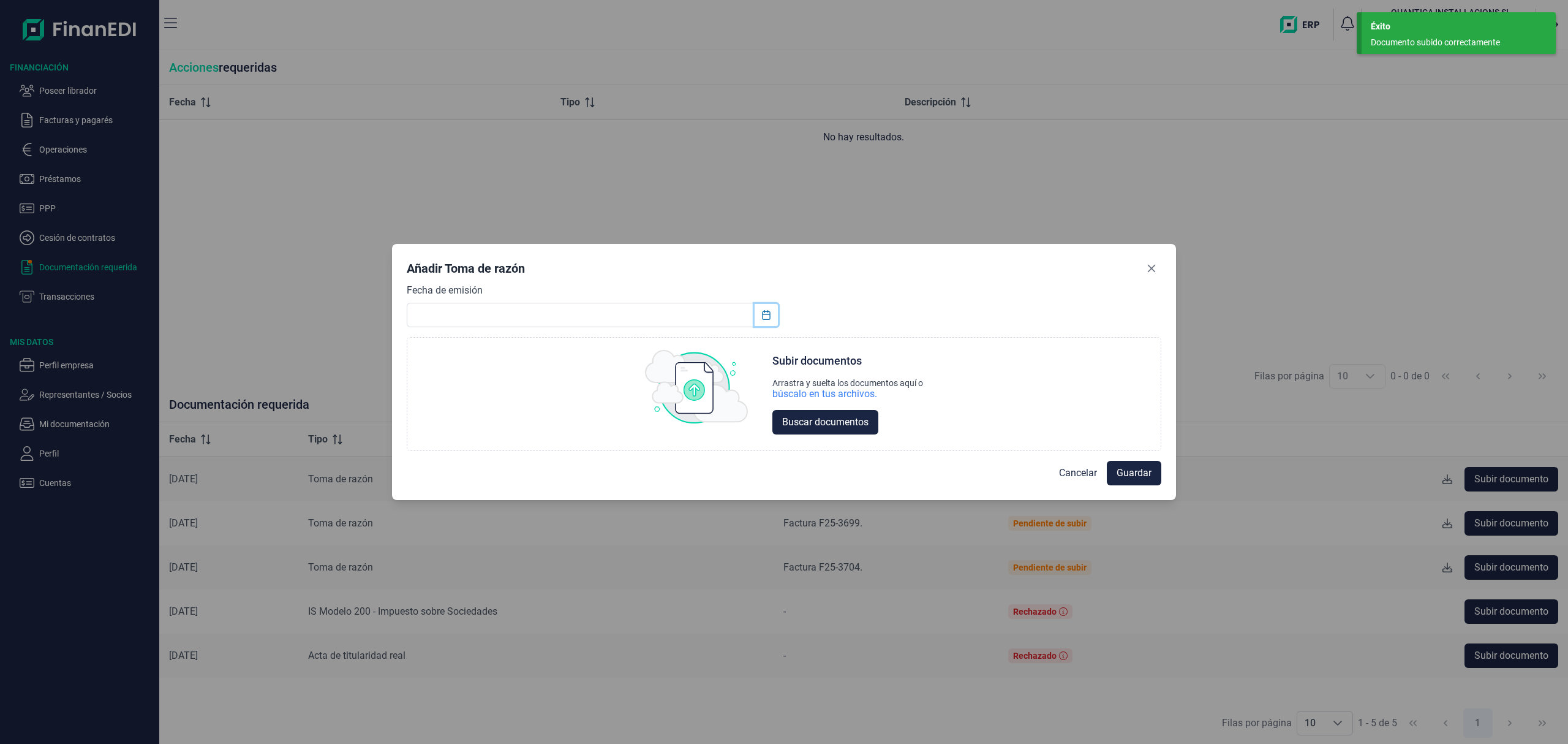
click at [775, 314] on button "Choose Date" at bounding box center [766, 314] width 23 height 22
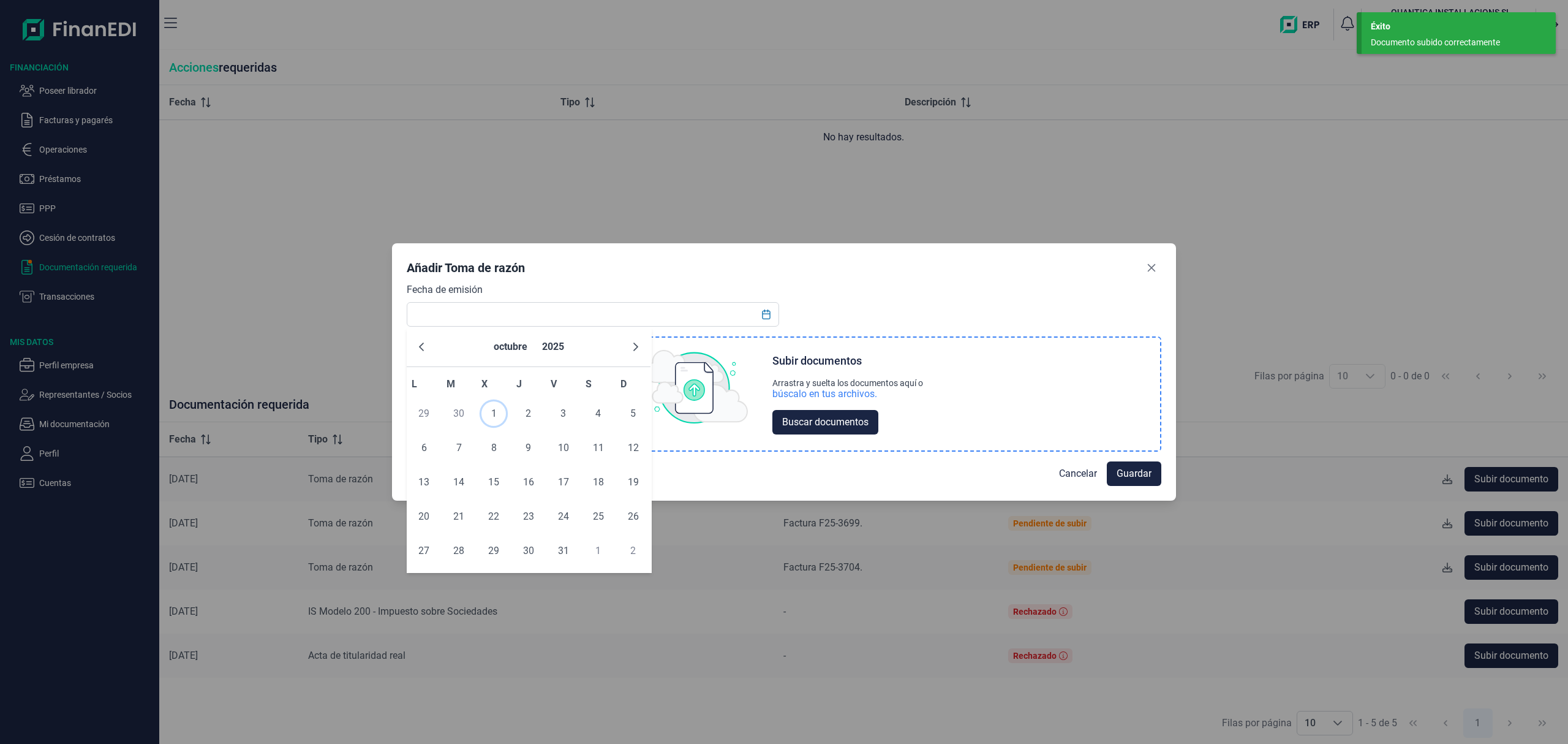
drag, startPoint x: 498, startPoint y: 413, endPoint x: 707, endPoint y: 425, distance: 209.3
click at [505, 413] on span "1" at bounding box center [494, 413] width 24 height 24
type input "[DATE]"
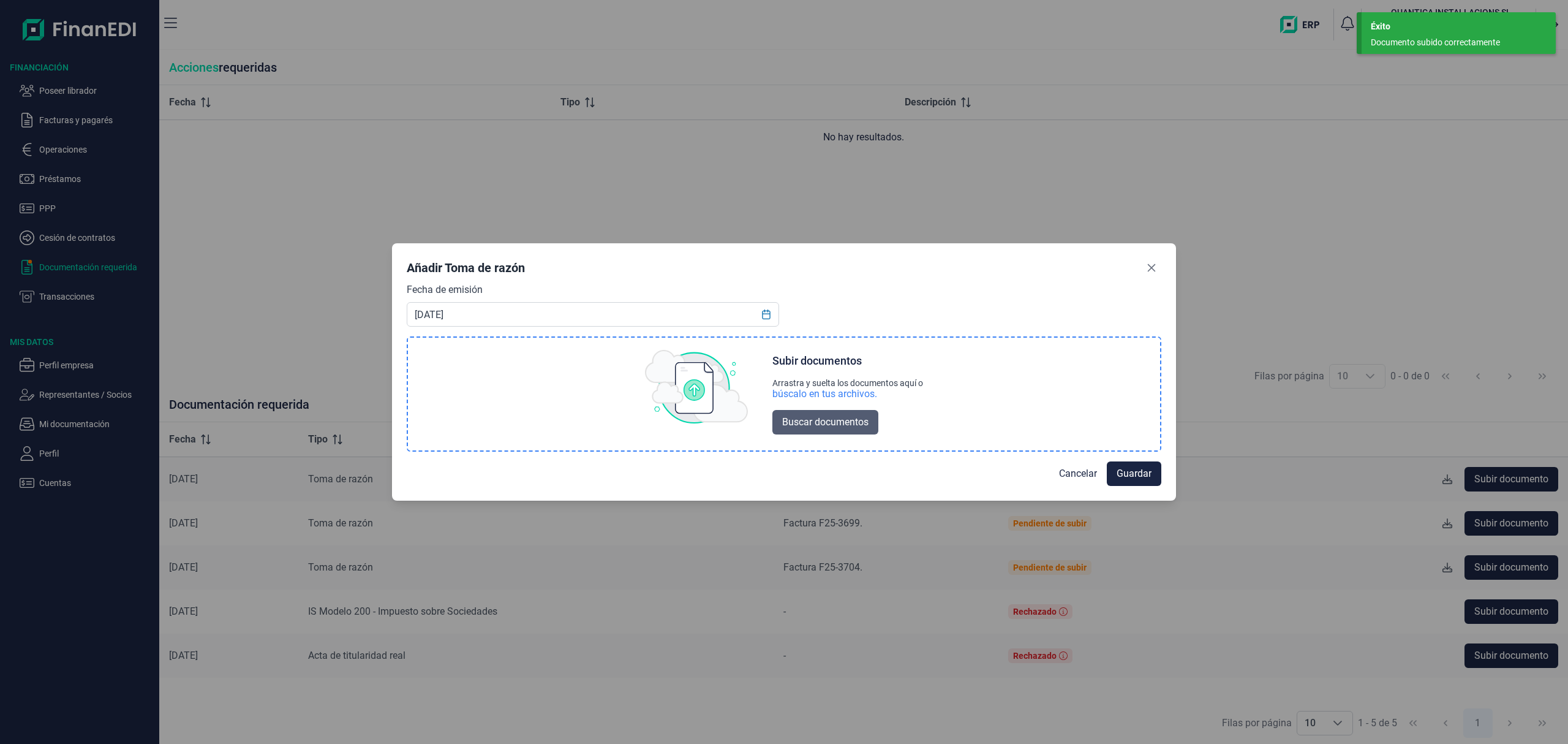
click at [809, 418] on span "Buscar documentos" at bounding box center [825, 422] width 87 height 15
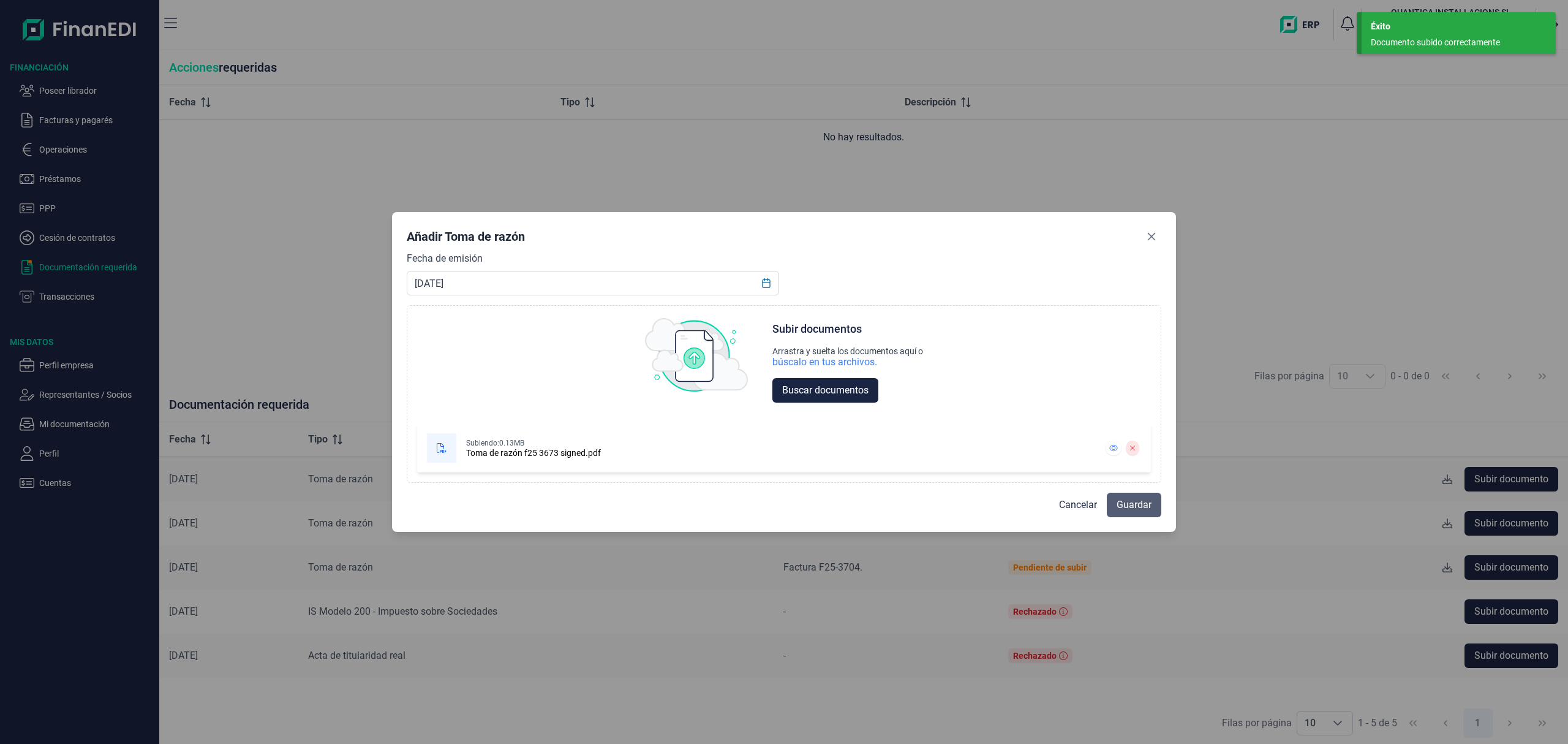
click at [1128, 505] on span "Guardar" at bounding box center [1134, 505] width 35 height 15
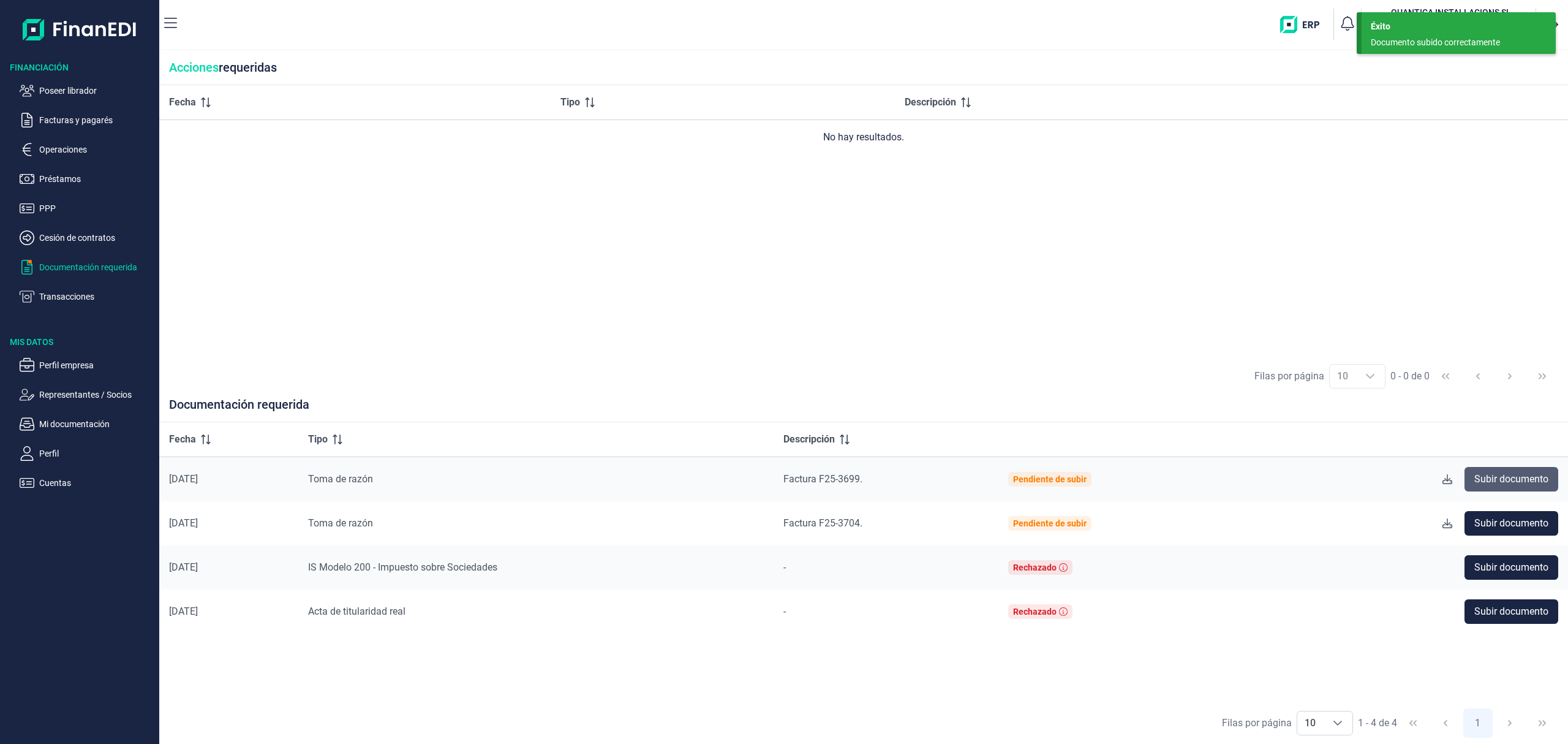
click at [1498, 477] on span "Subir documento" at bounding box center [1512, 479] width 75 height 15
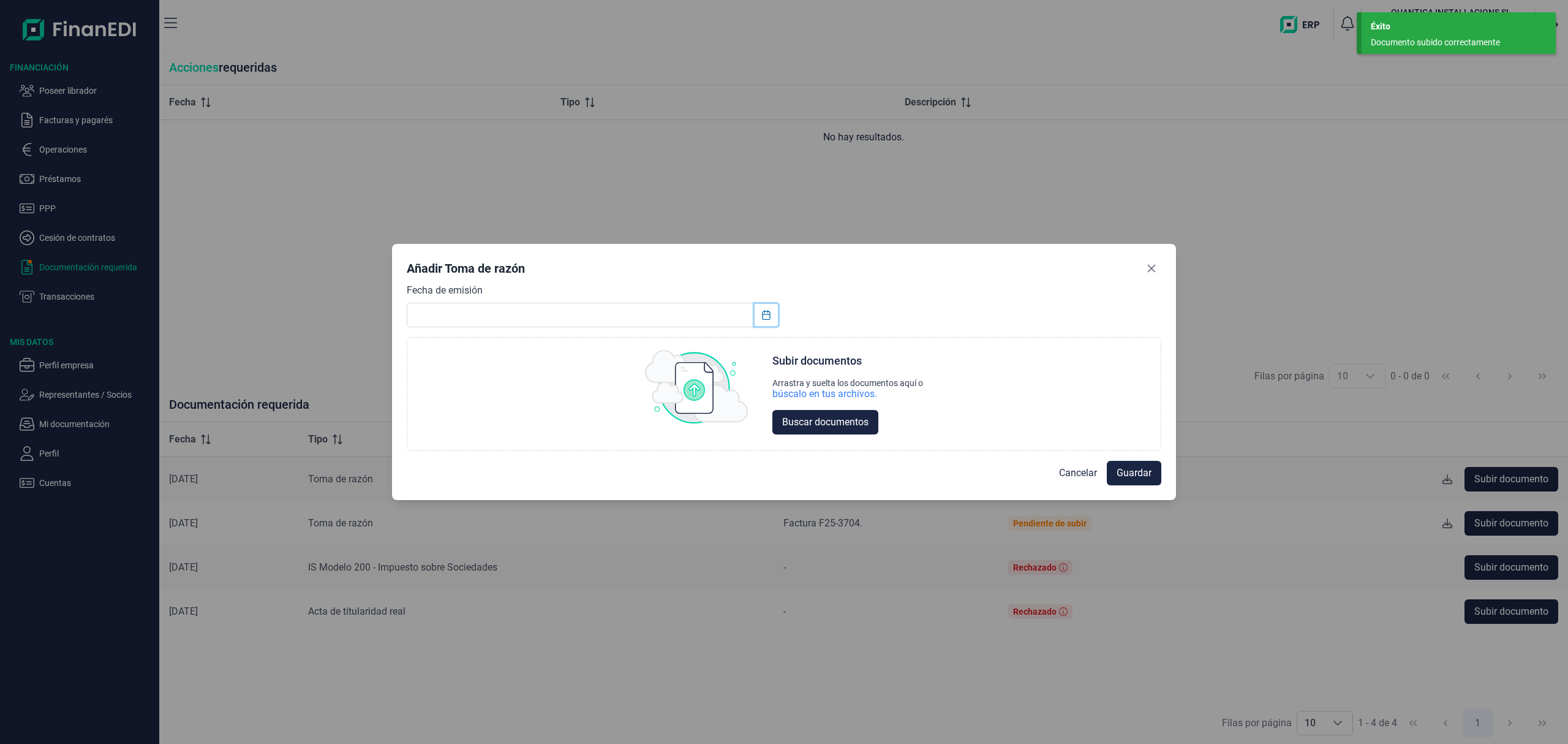
click at [767, 309] on button "Choose Date" at bounding box center [766, 314] width 23 height 22
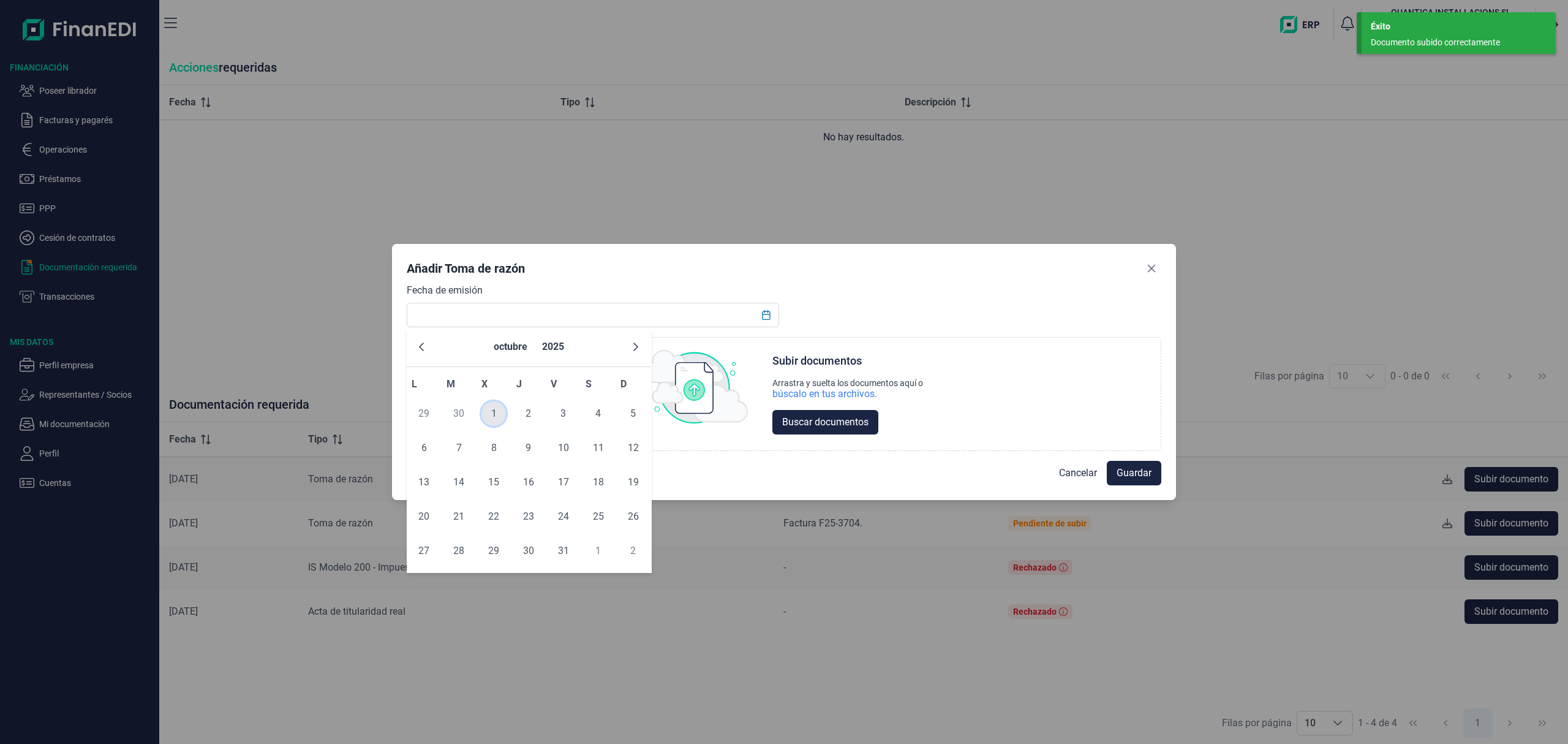
click at [492, 409] on span "1" at bounding box center [494, 413] width 24 height 24
type input "[DATE]"
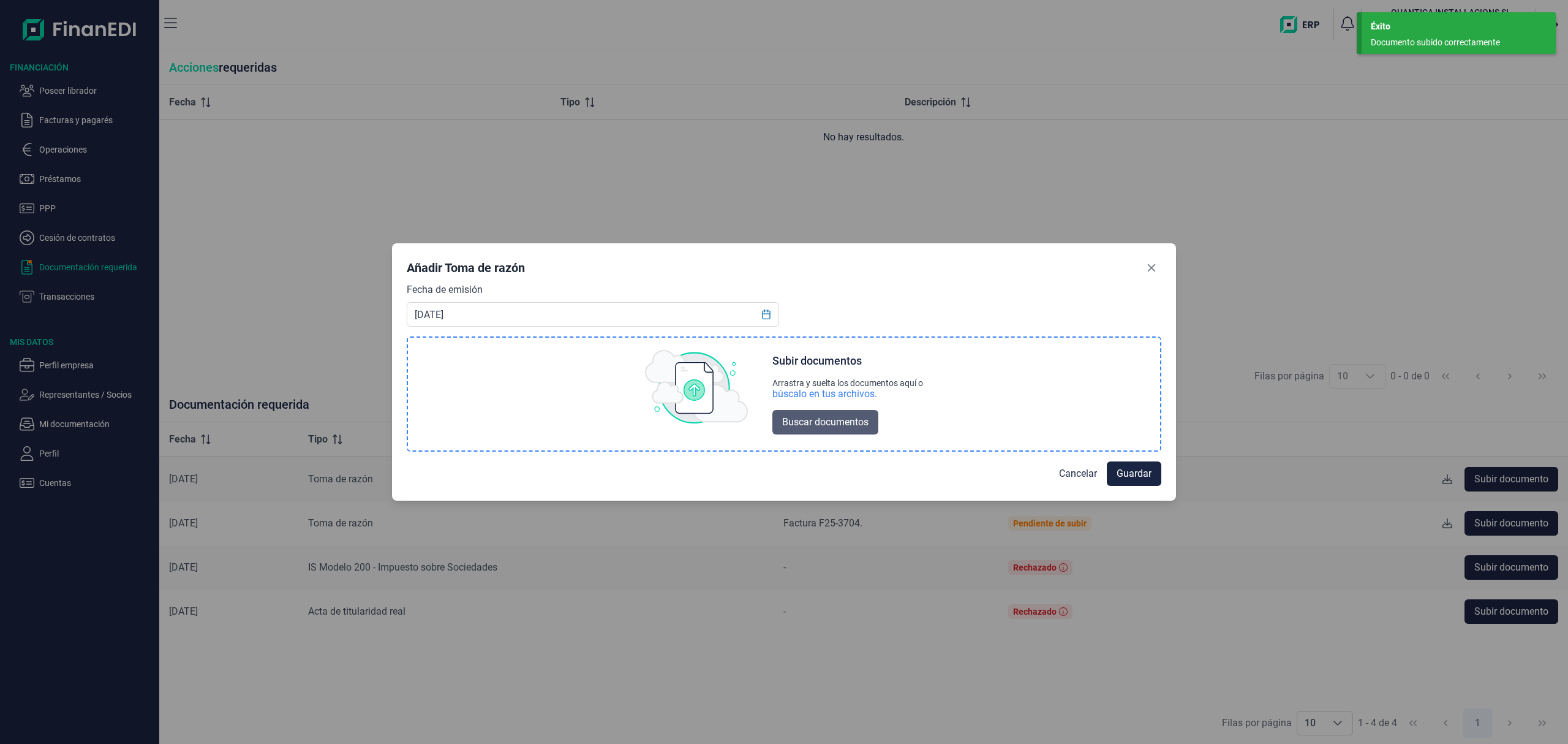
click at [829, 416] on span "Buscar documentos" at bounding box center [825, 422] width 87 height 15
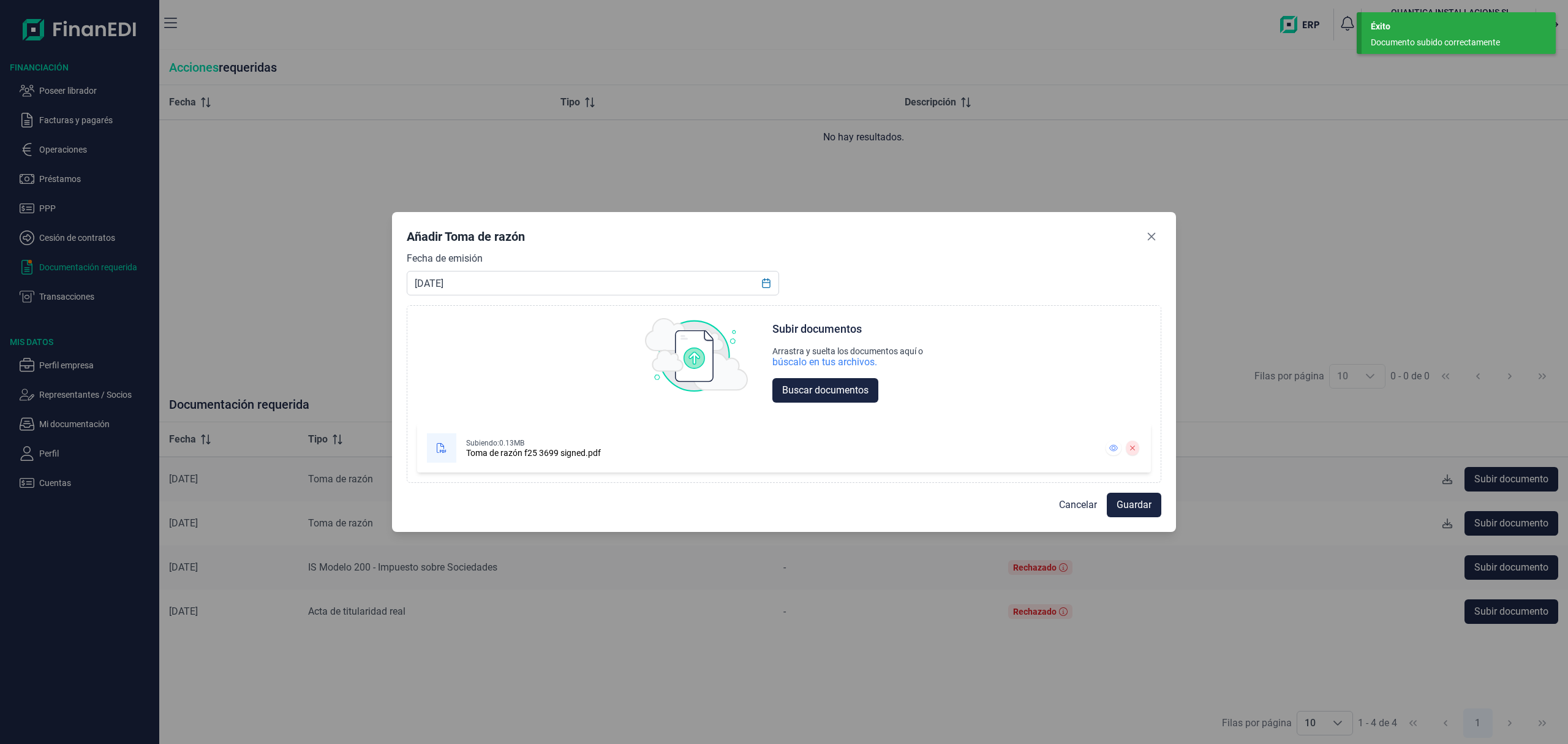
drag, startPoint x: 1145, startPoint y: 505, endPoint x: 1262, endPoint y: 531, distance: 119.9
click at [1145, 503] on span "Guardar" at bounding box center [1134, 505] width 35 height 15
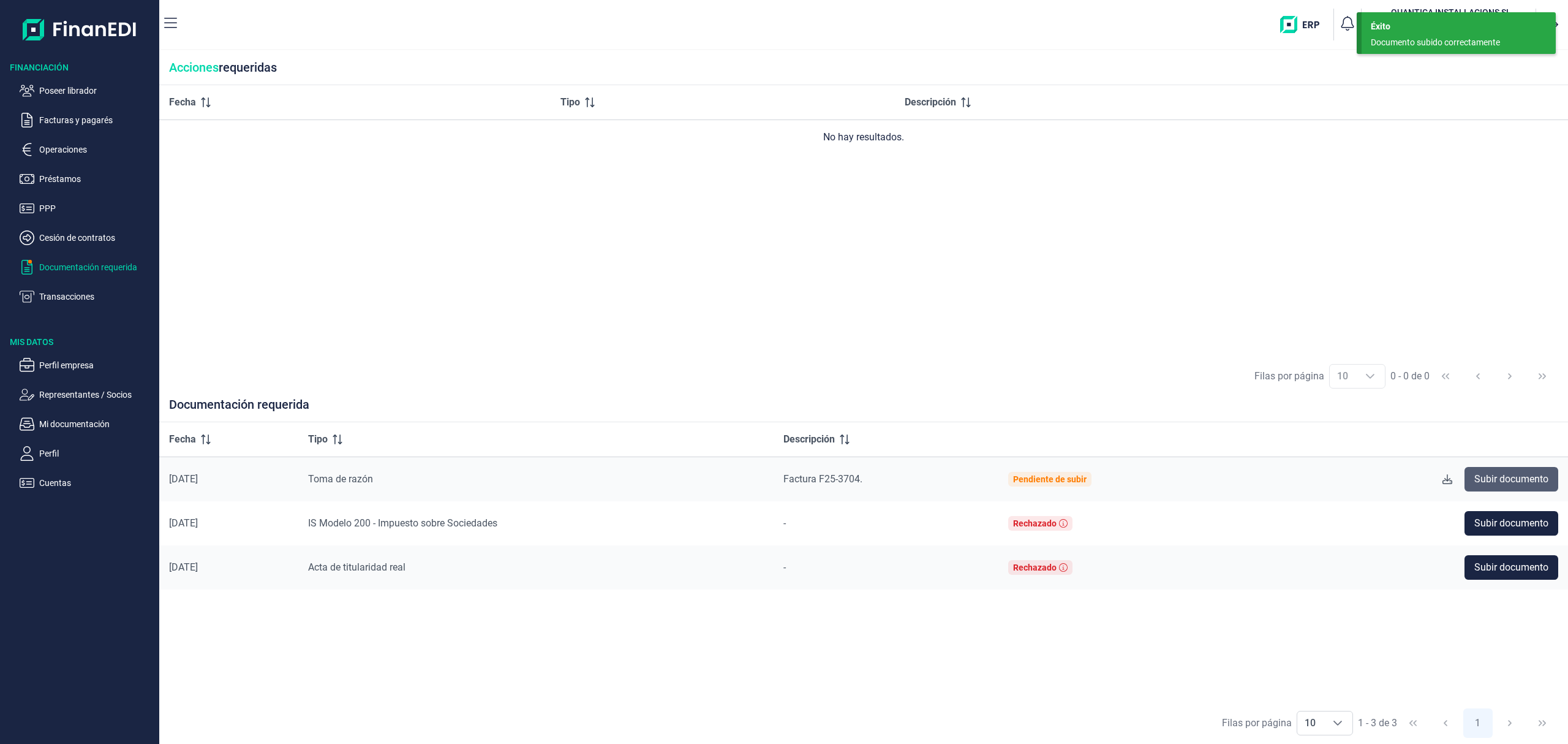
click at [1527, 481] on span "Subir documento" at bounding box center [1512, 479] width 75 height 15
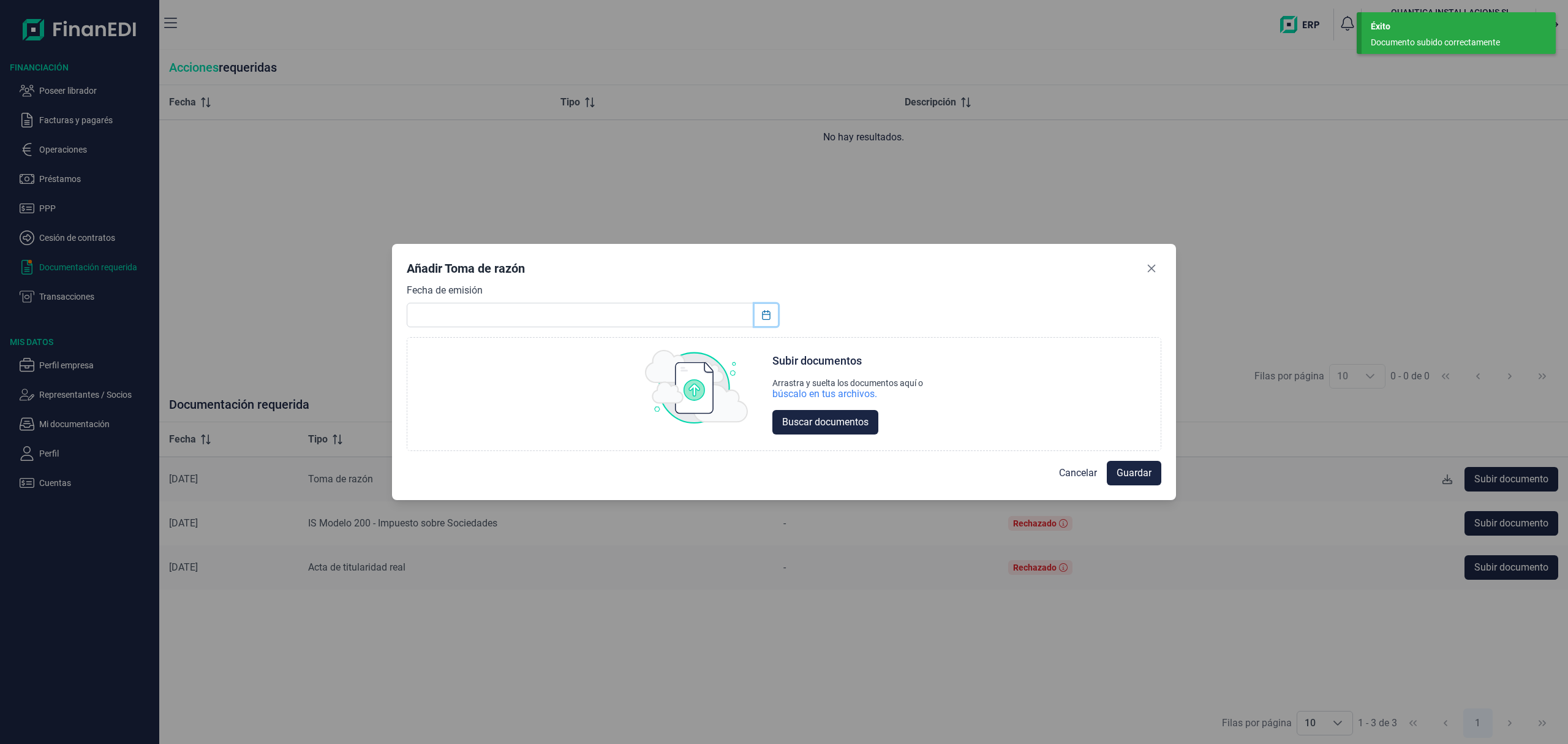
click at [765, 319] on icon "Choose Date" at bounding box center [766, 315] width 8 height 10
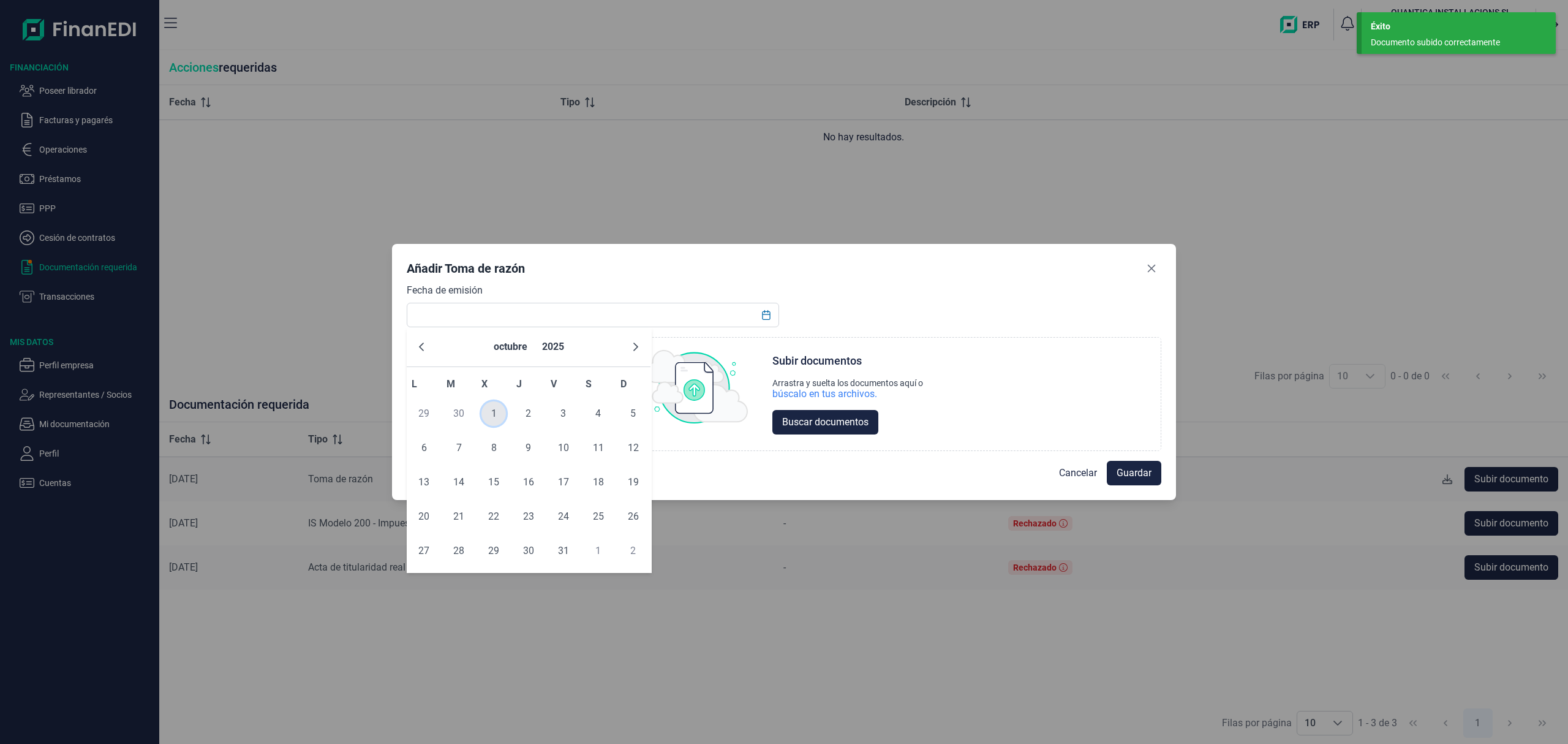
click at [485, 408] on span "1" at bounding box center [494, 413] width 24 height 24
type input "[DATE]"
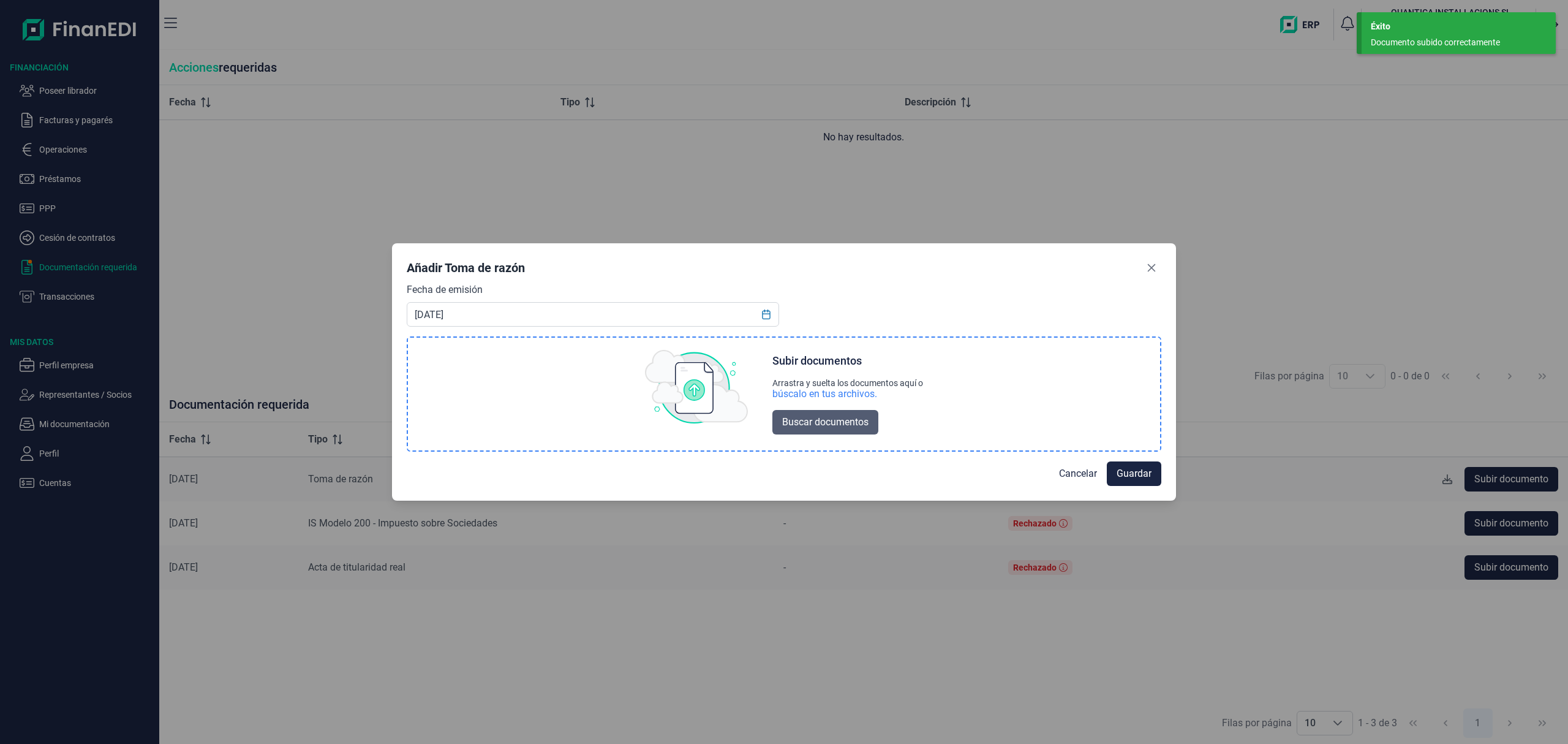
click at [826, 417] on span "Buscar documentos" at bounding box center [825, 422] width 87 height 15
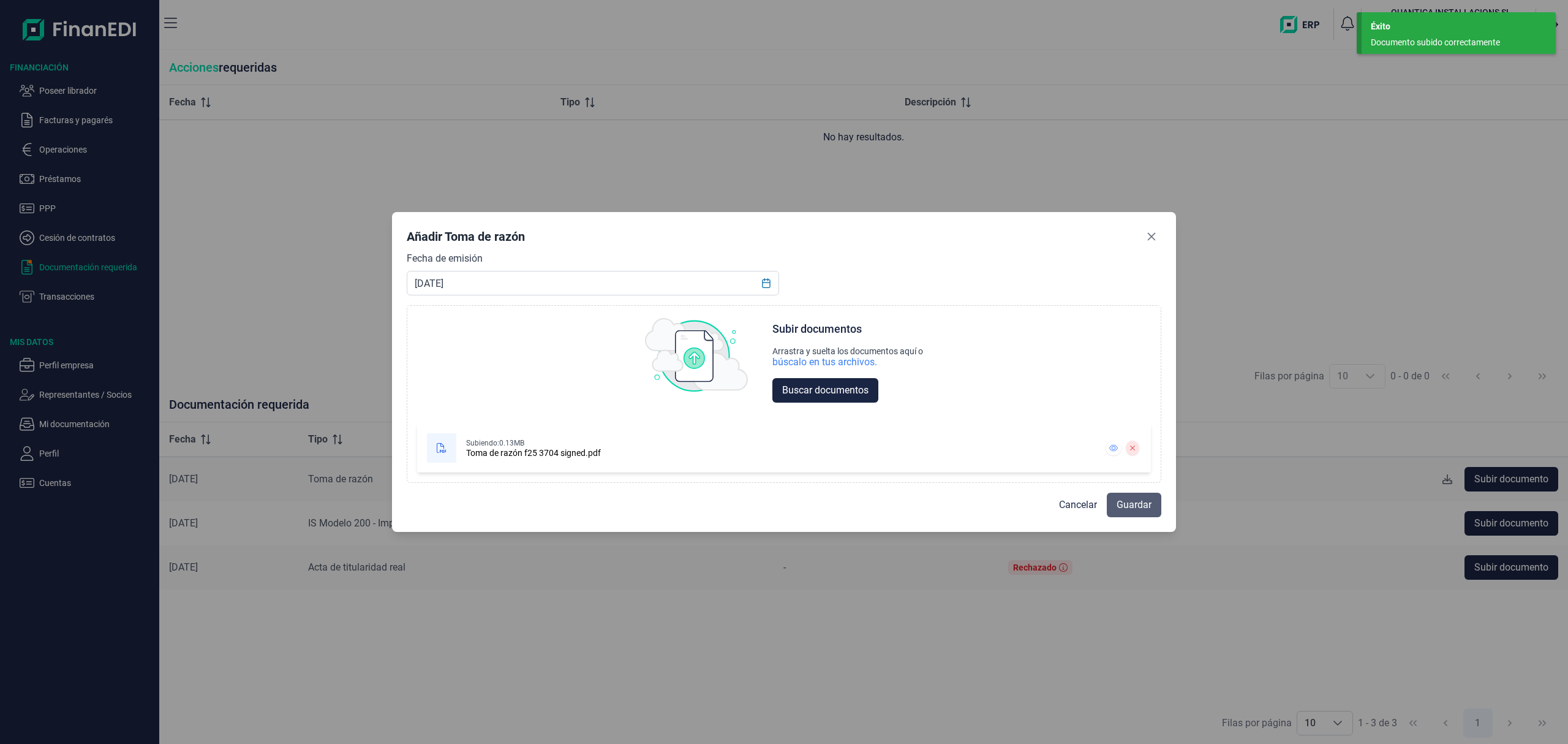
click at [1138, 510] on span "Guardar" at bounding box center [1134, 505] width 35 height 15
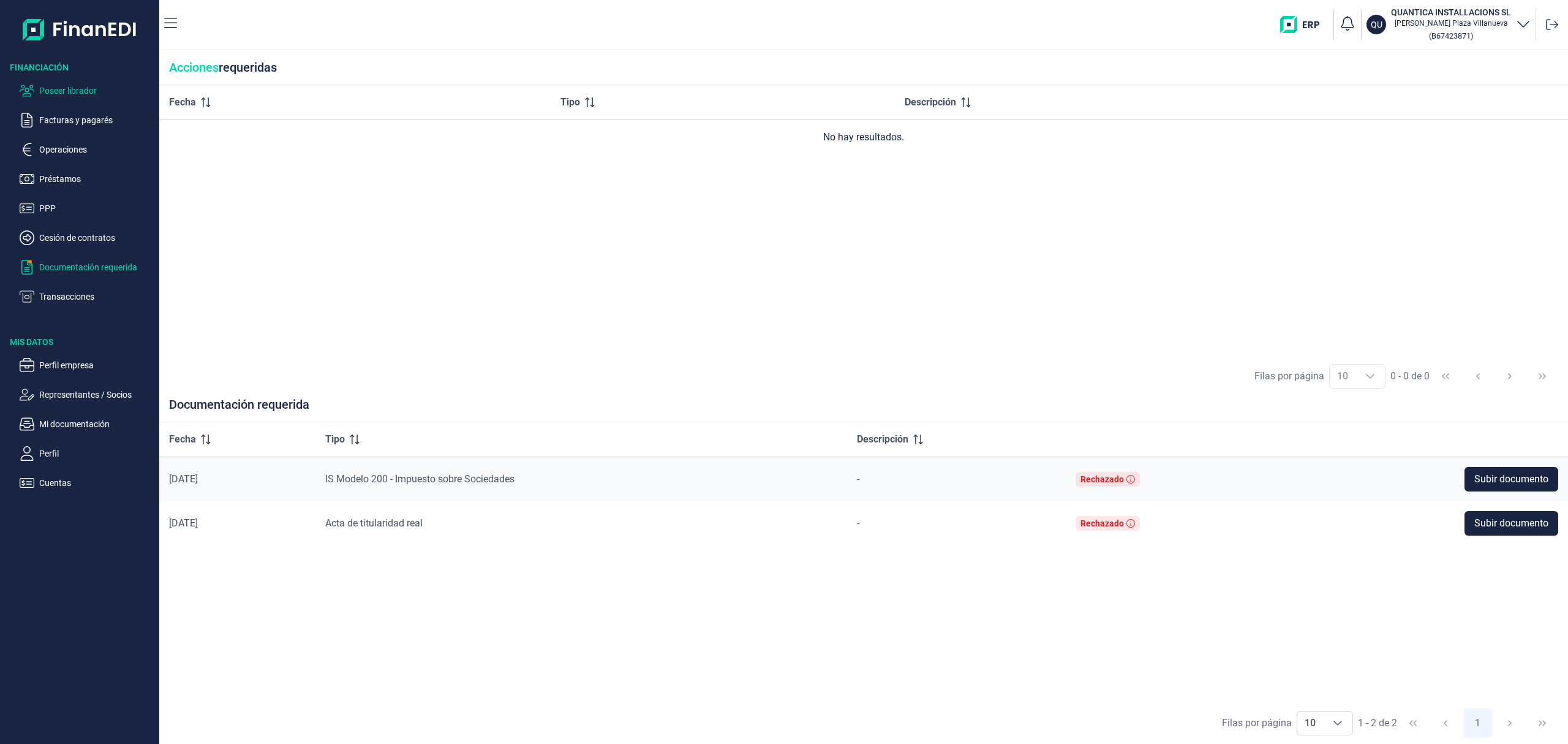
click at [79, 89] on p "Poseer librador" at bounding box center [96, 91] width 115 height 15
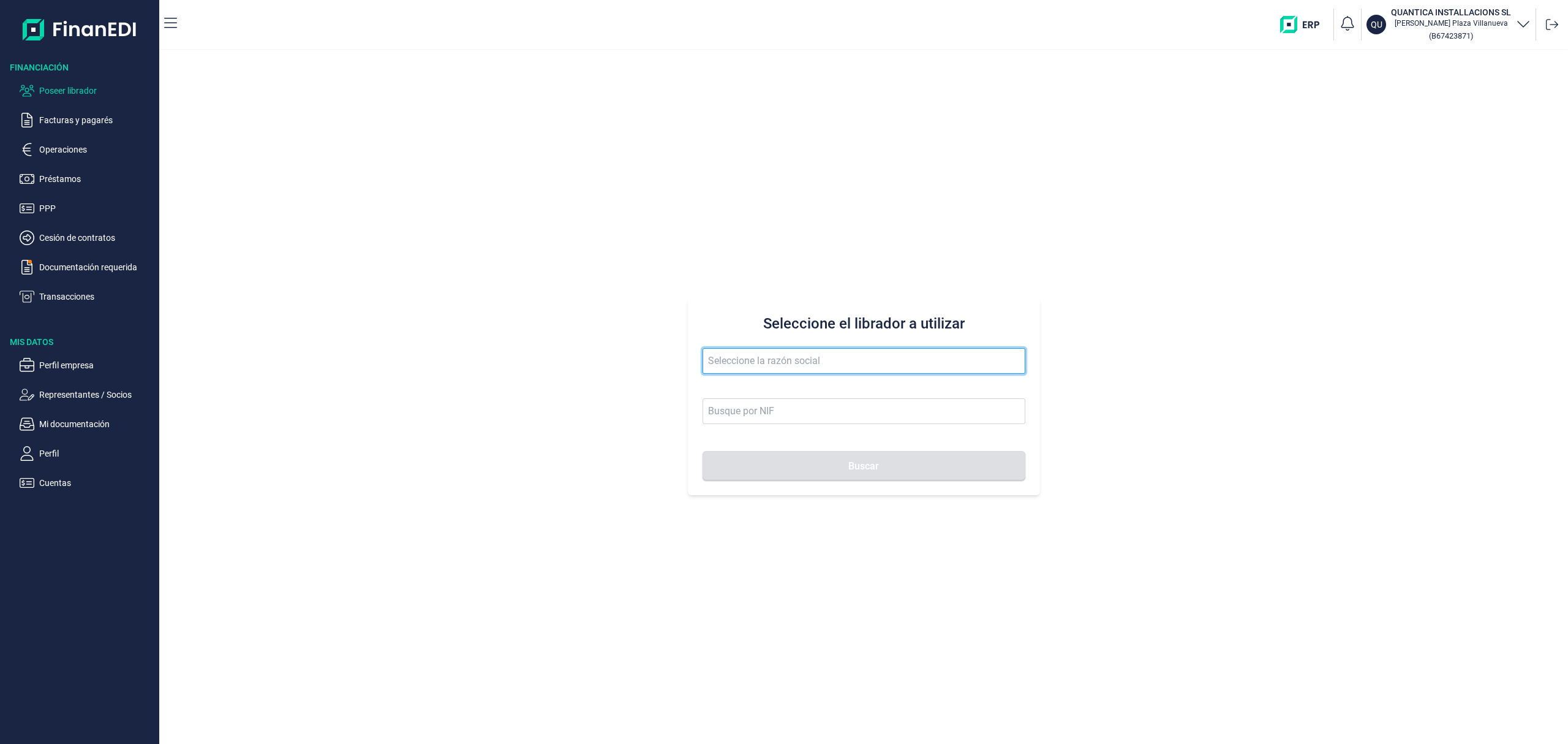
click at [740, 353] on input "text" at bounding box center [864, 361] width 323 height 26
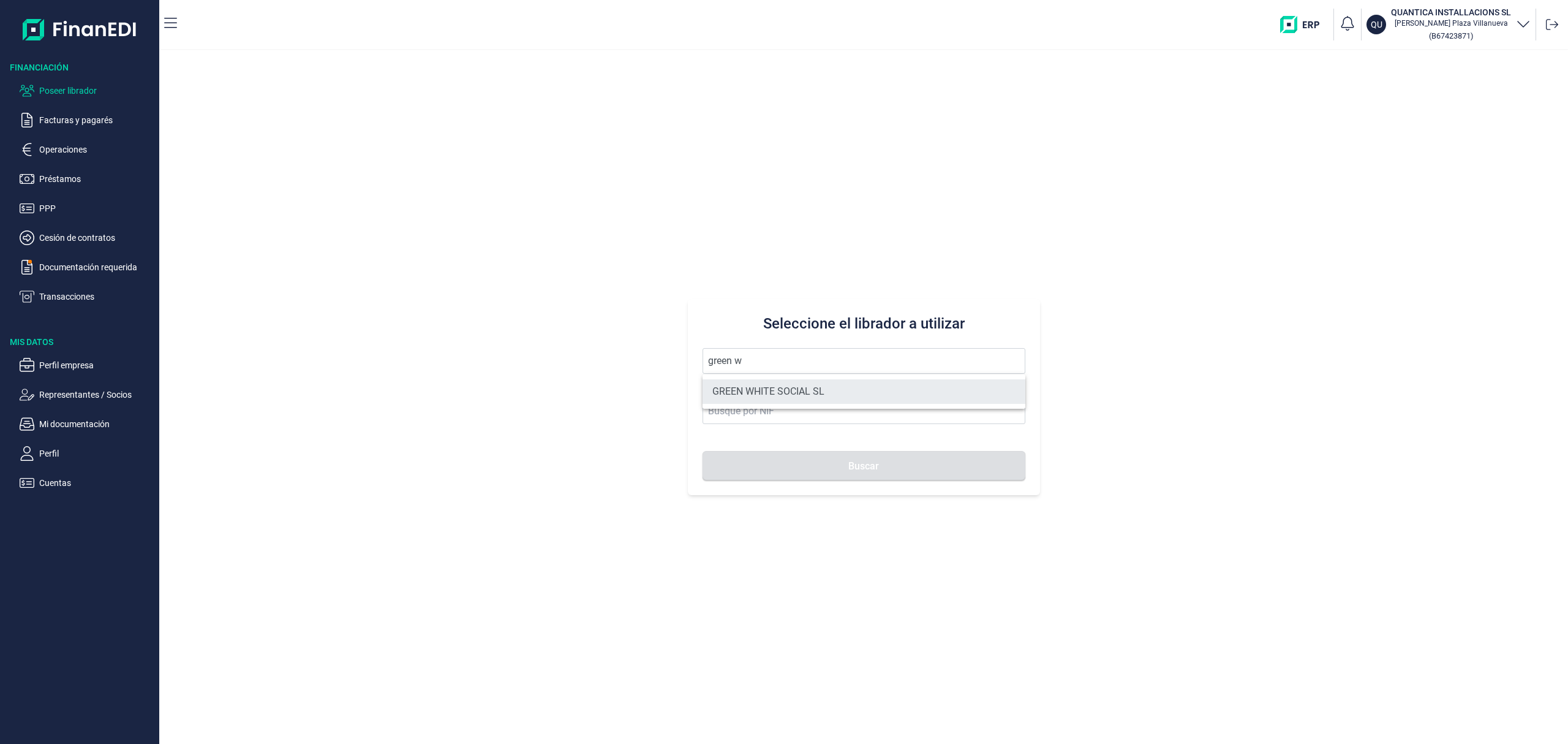
click at [775, 391] on li "GREEN WHITE SOCIAL SL" at bounding box center [864, 391] width 323 height 24
type input "GREEN WHITE SOCIAL SL"
type input "B09842113"
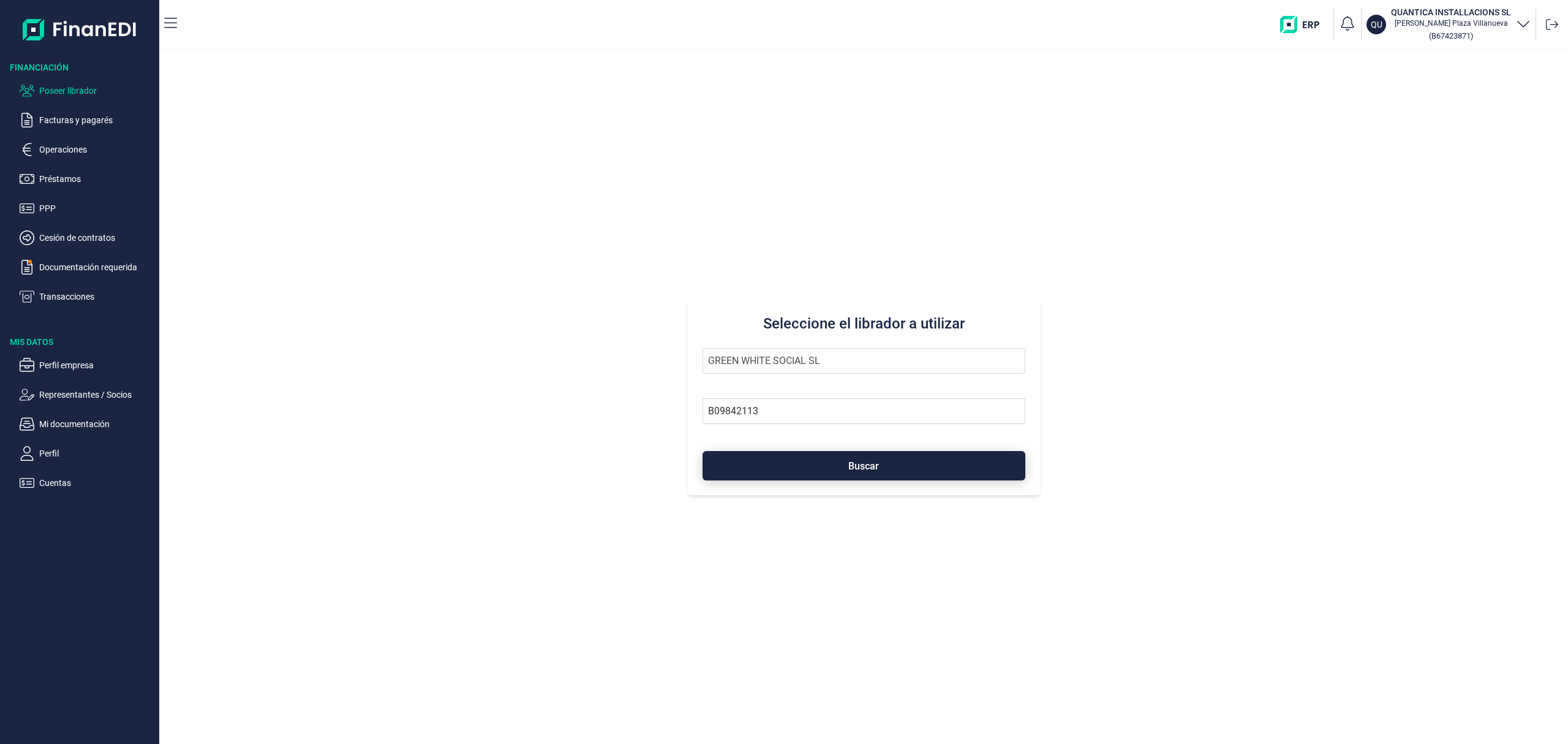
click at [789, 467] on button "Buscar" at bounding box center [864, 466] width 323 height 29
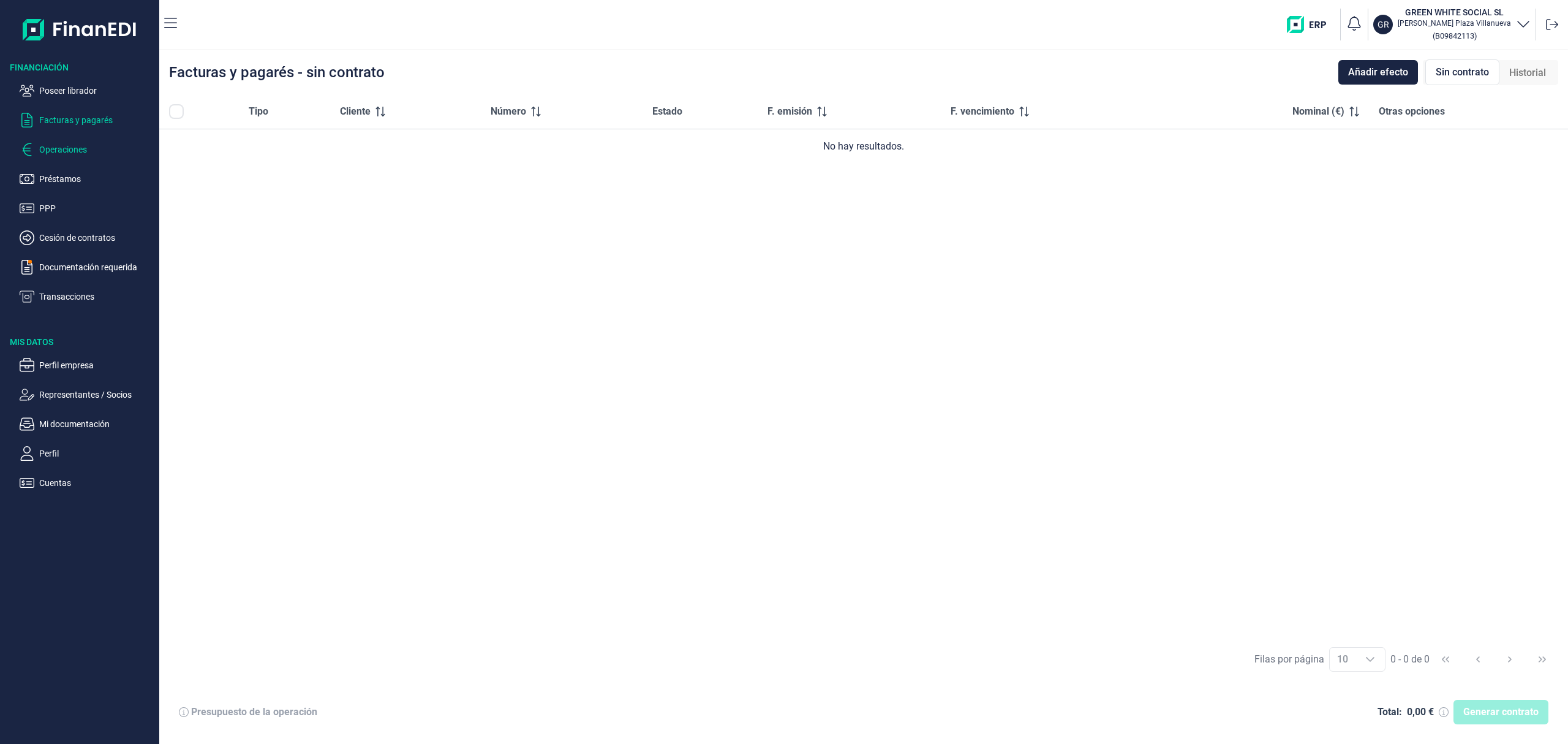
click at [92, 148] on p "Operaciones" at bounding box center [96, 149] width 115 height 15
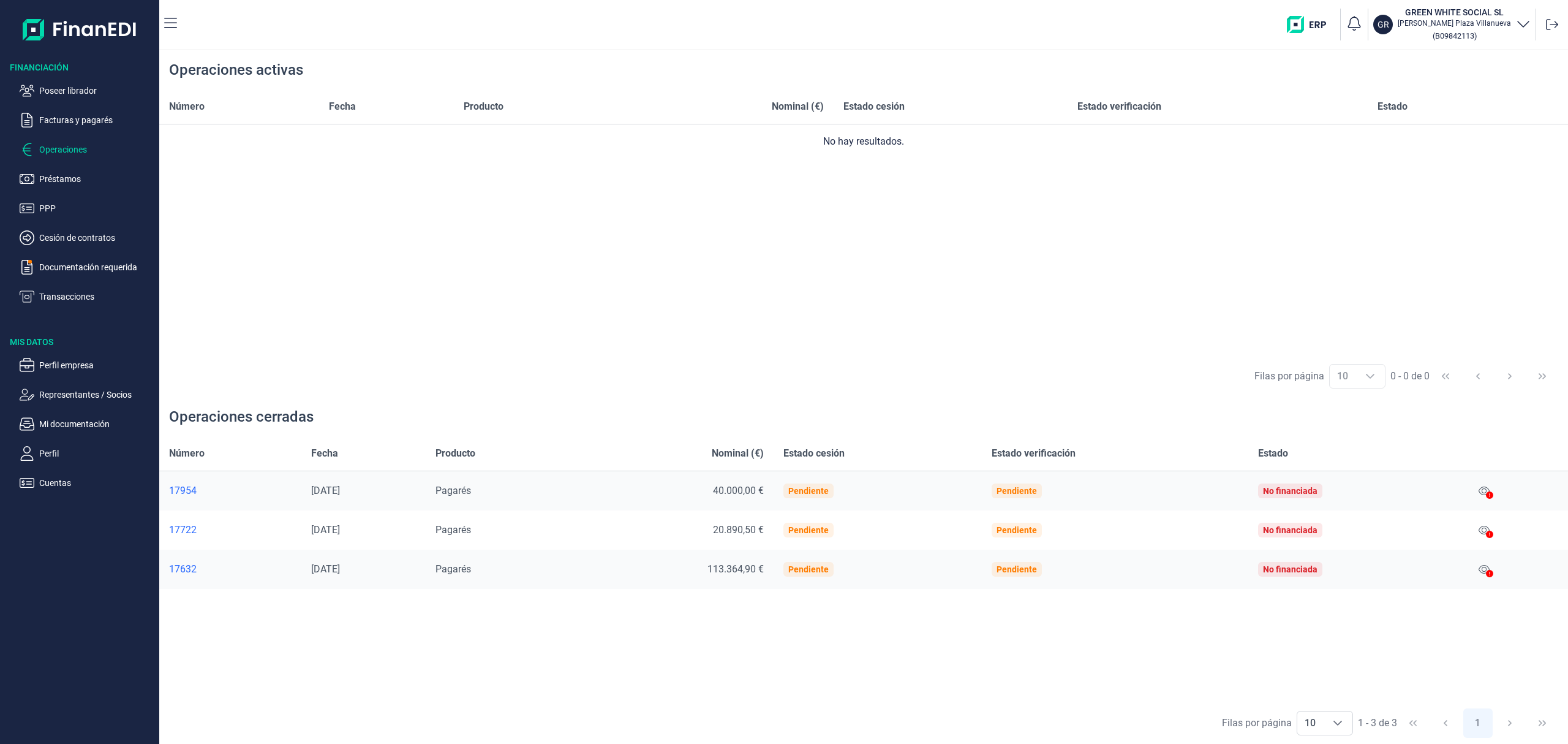
click at [84, 82] on ul "Poseer librador Facturas y pagarés Operaciones Préstamos PPP Cesión de contrato…" at bounding box center [79, 189] width 160 height 230
click at [84, 84] on p "Poseer librador" at bounding box center [96, 91] width 115 height 15
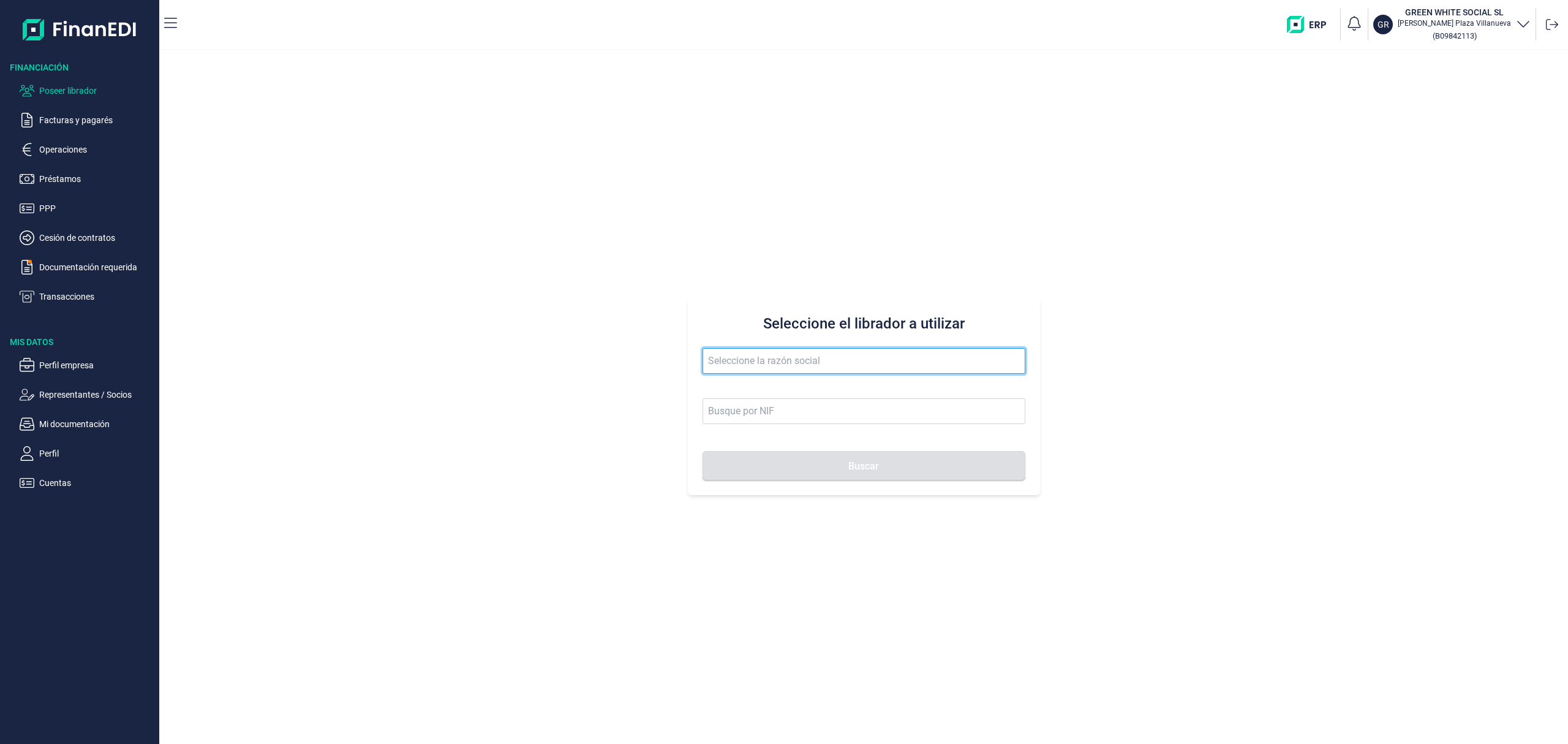
click at [767, 363] on input "text" at bounding box center [864, 361] width 323 height 26
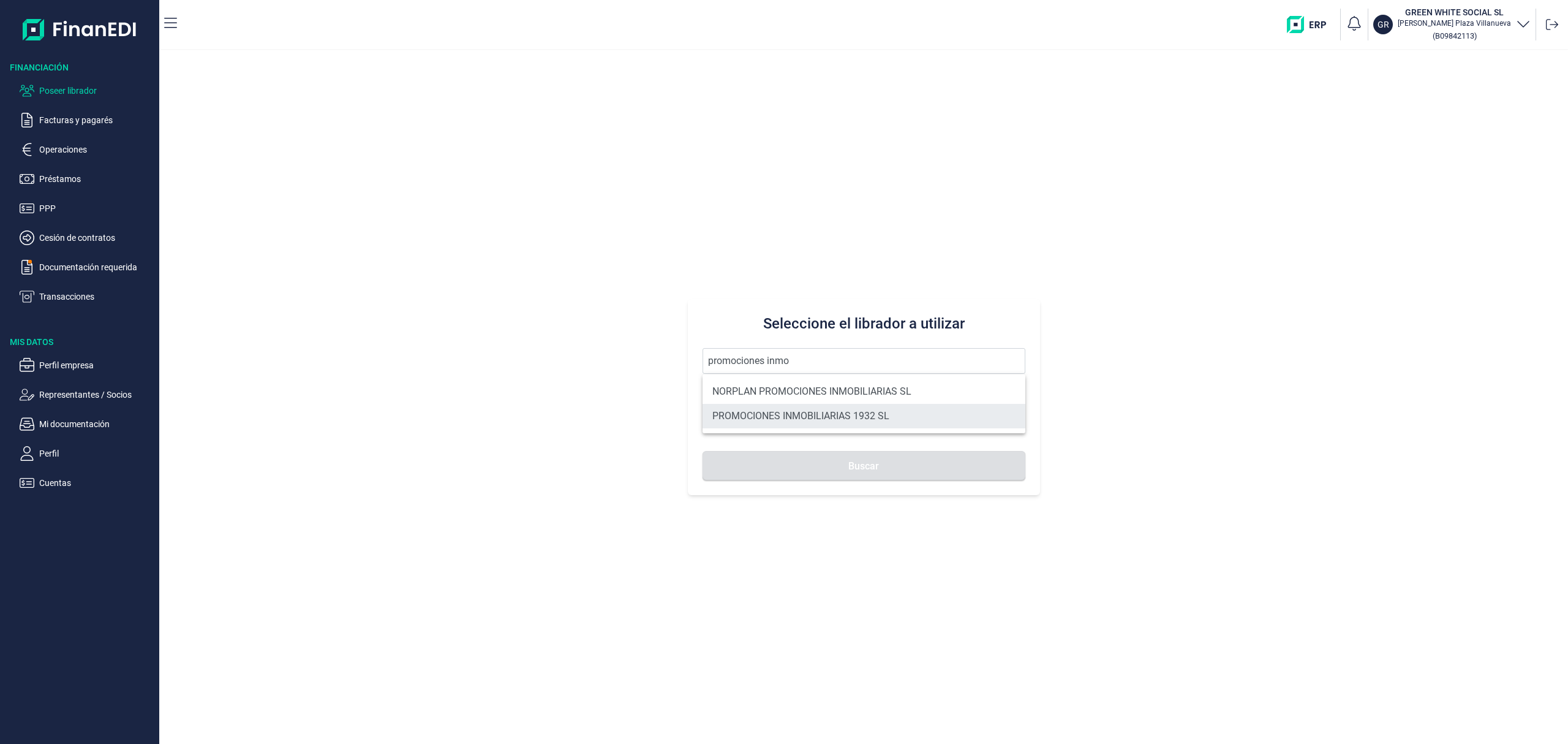
click at [880, 408] on li "PROMOCIONES INMOBILIARIAS 1932 SL" at bounding box center [864, 416] width 323 height 24
type input "PROMOCIONES INMOBILIARIAS 1932 SL"
type input "B06857874"
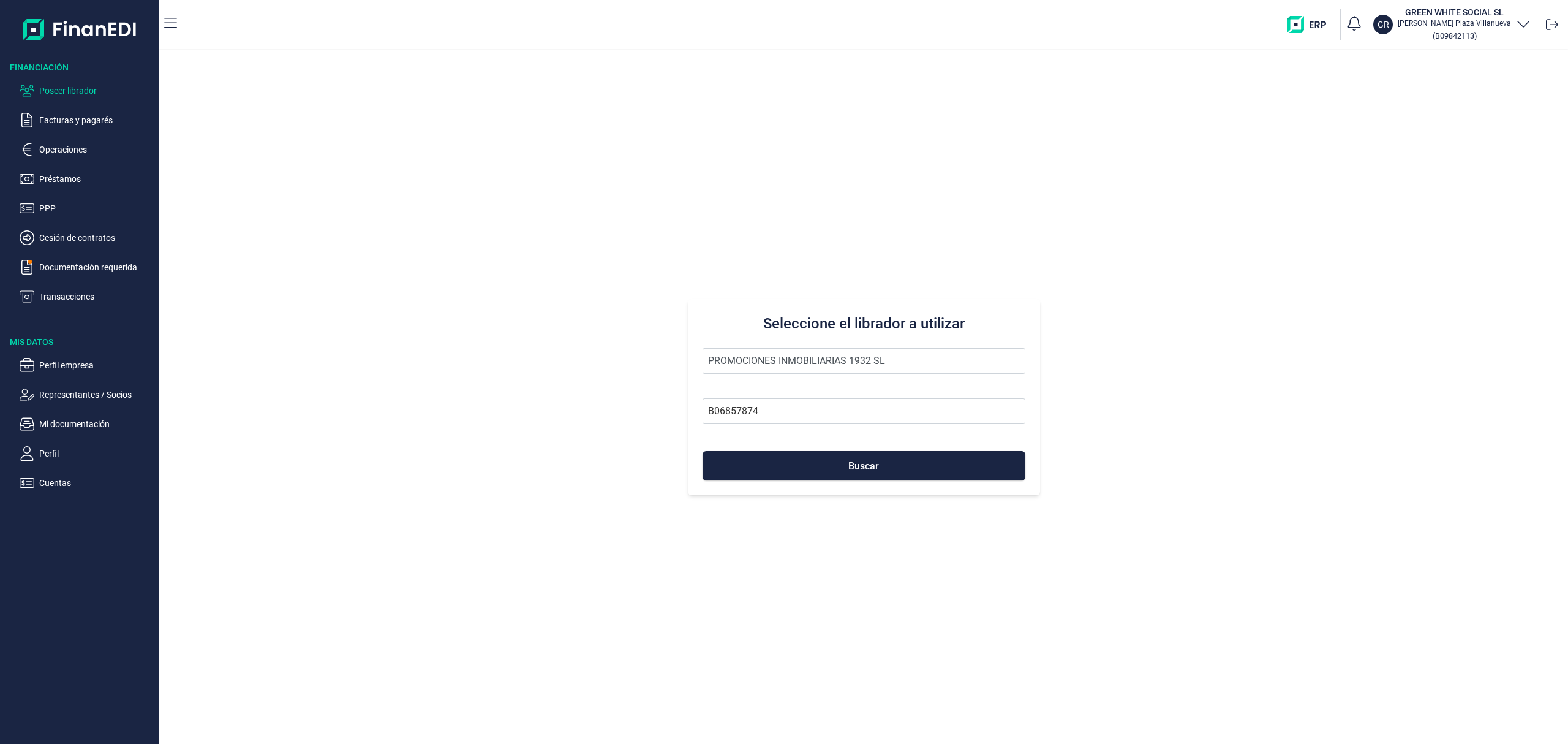
drag, startPoint x: 869, startPoint y: 503, endPoint x: 875, endPoint y: 507, distance: 7.2
click at [869, 504] on div "Seleccione el librador a utilizar PROMOCIONES INMOBILIARIAS 1932 SL B06857874 B…" at bounding box center [864, 397] width 1409 height 694
click at [863, 474] on button "Buscar" at bounding box center [864, 466] width 323 height 29
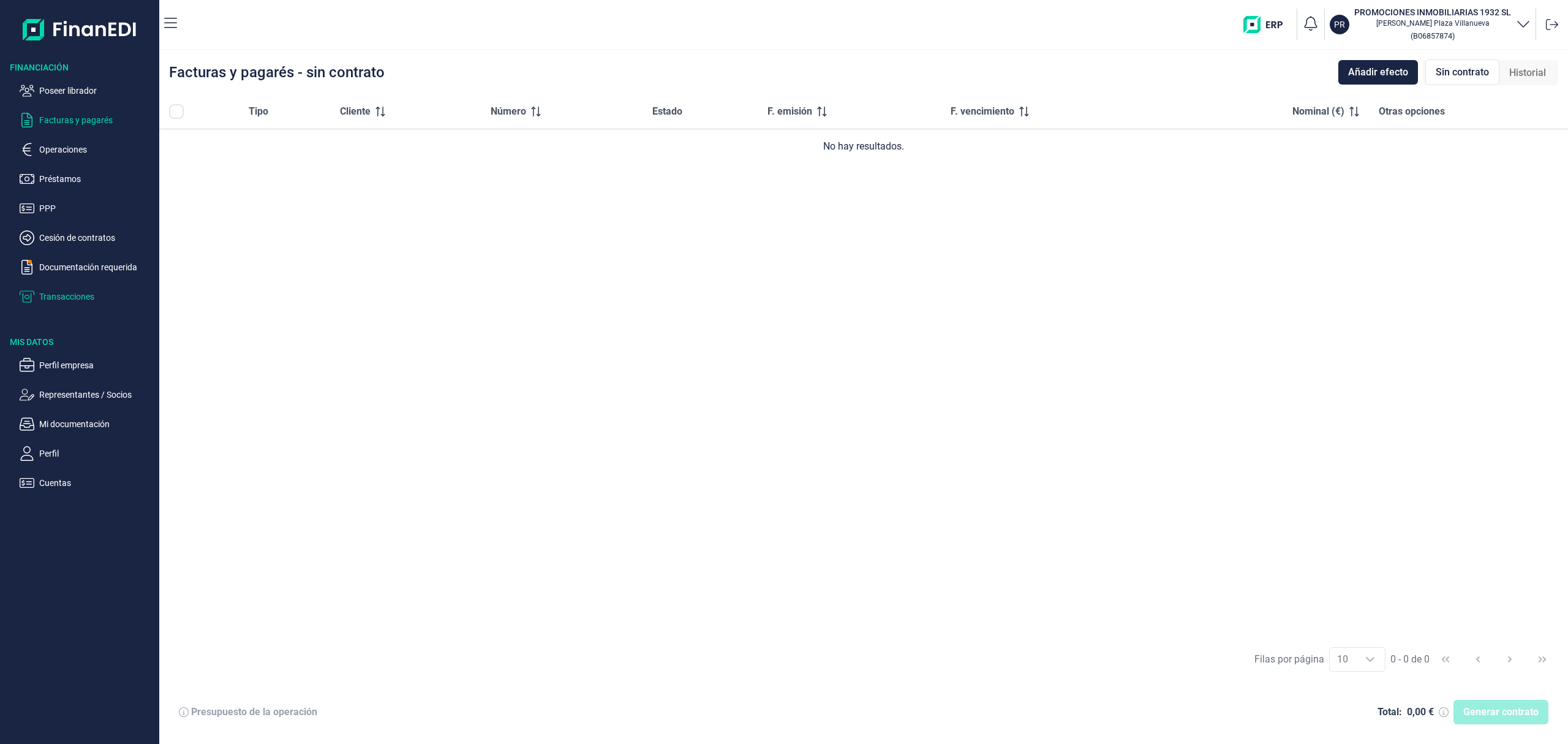
click at [62, 293] on p "Transacciones" at bounding box center [96, 297] width 115 height 15
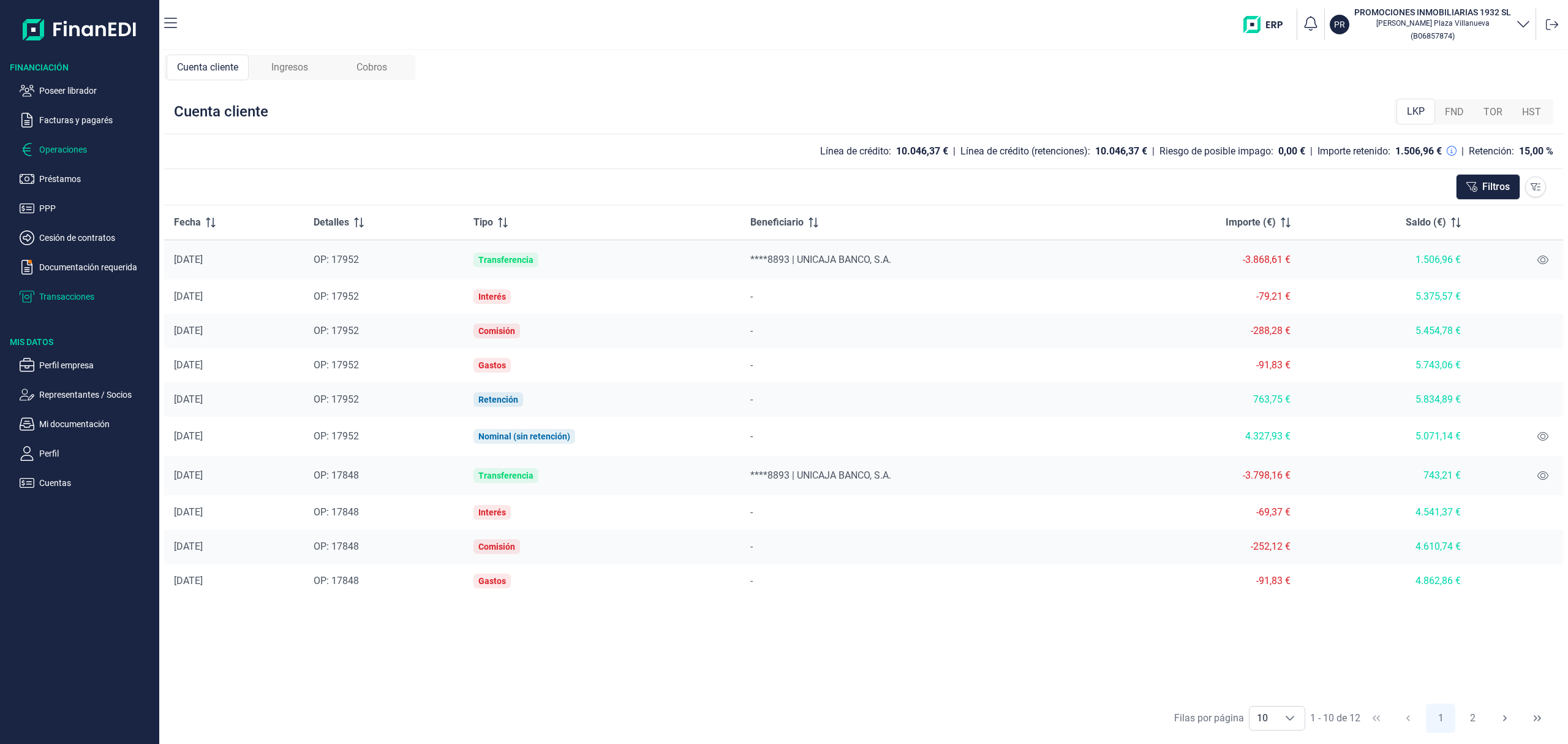
click at [59, 148] on p "Operaciones" at bounding box center [96, 149] width 115 height 15
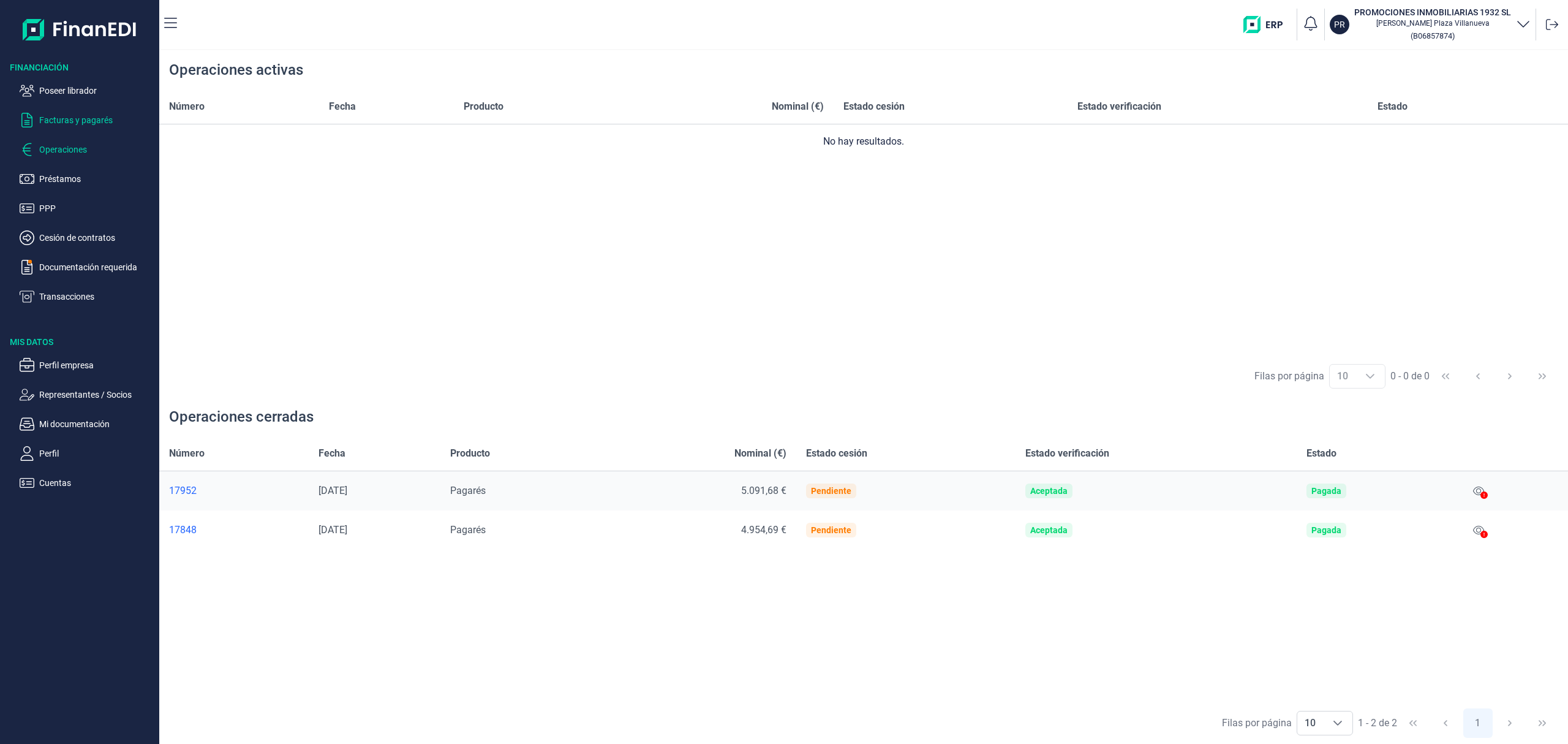
click at [60, 118] on p "Facturas y pagarés" at bounding box center [96, 120] width 115 height 15
